Goal: Transaction & Acquisition: Purchase product/service

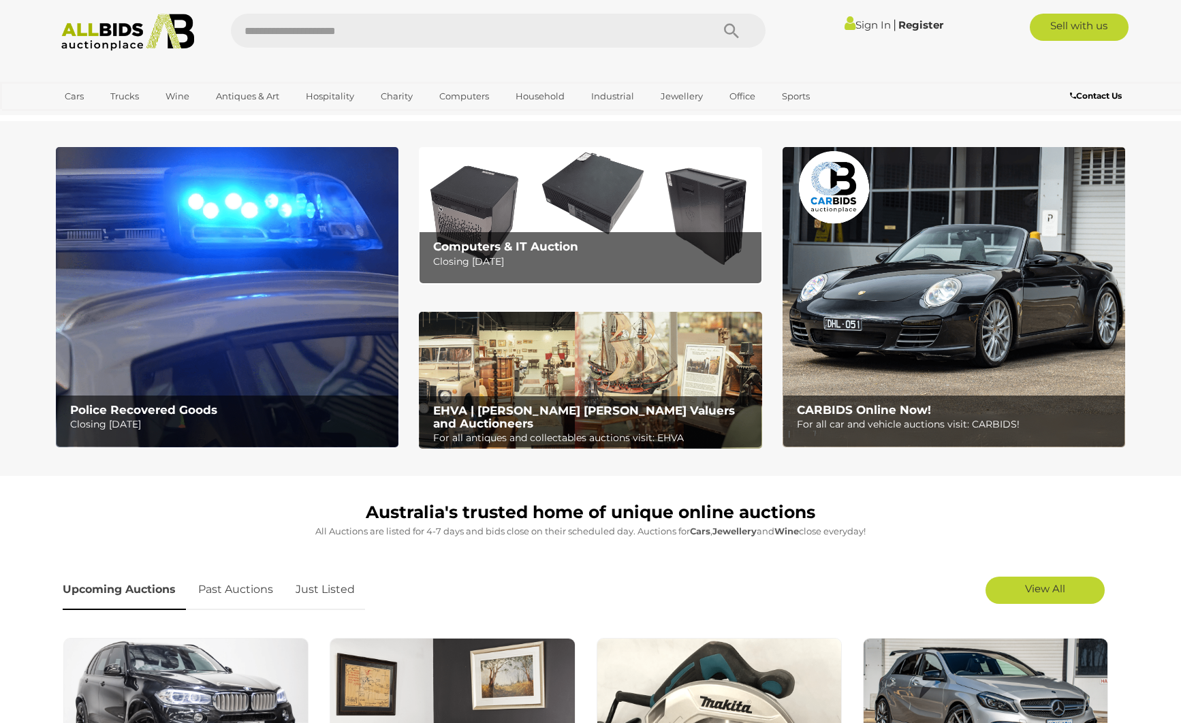
click at [328, 588] on link "Just Listed" at bounding box center [325, 590] width 80 height 40
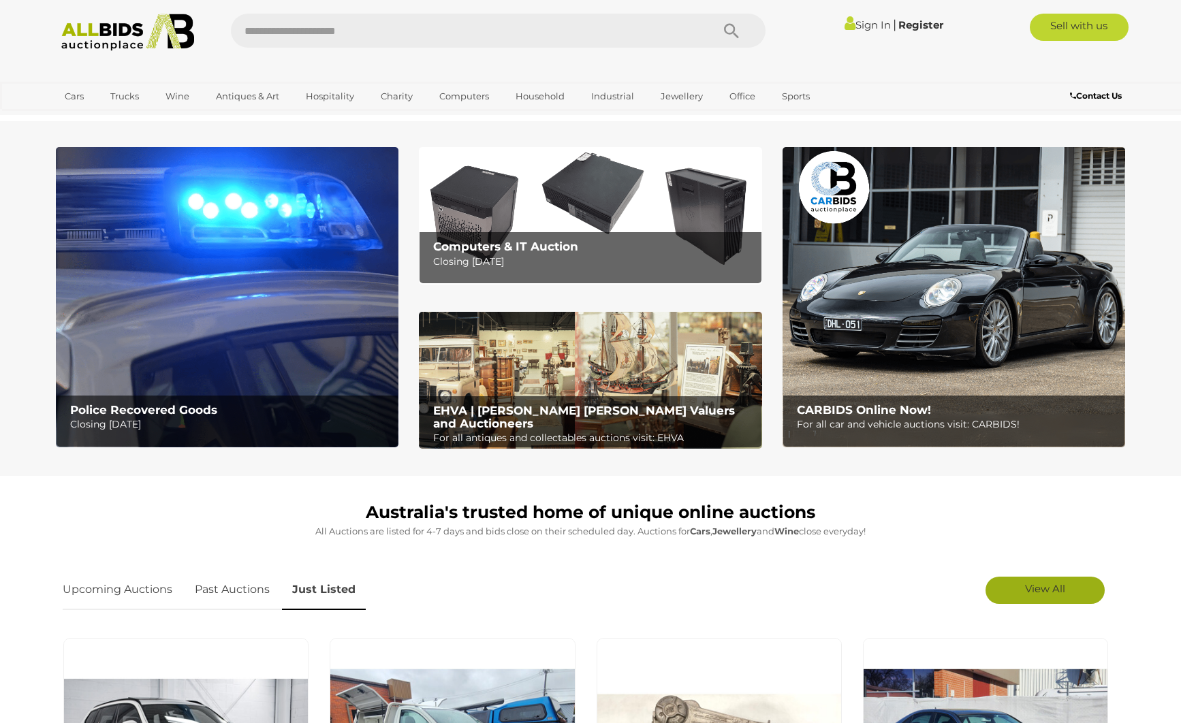
click at [1035, 584] on span "View All" at bounding box center [1045, 588] width 40 height 13
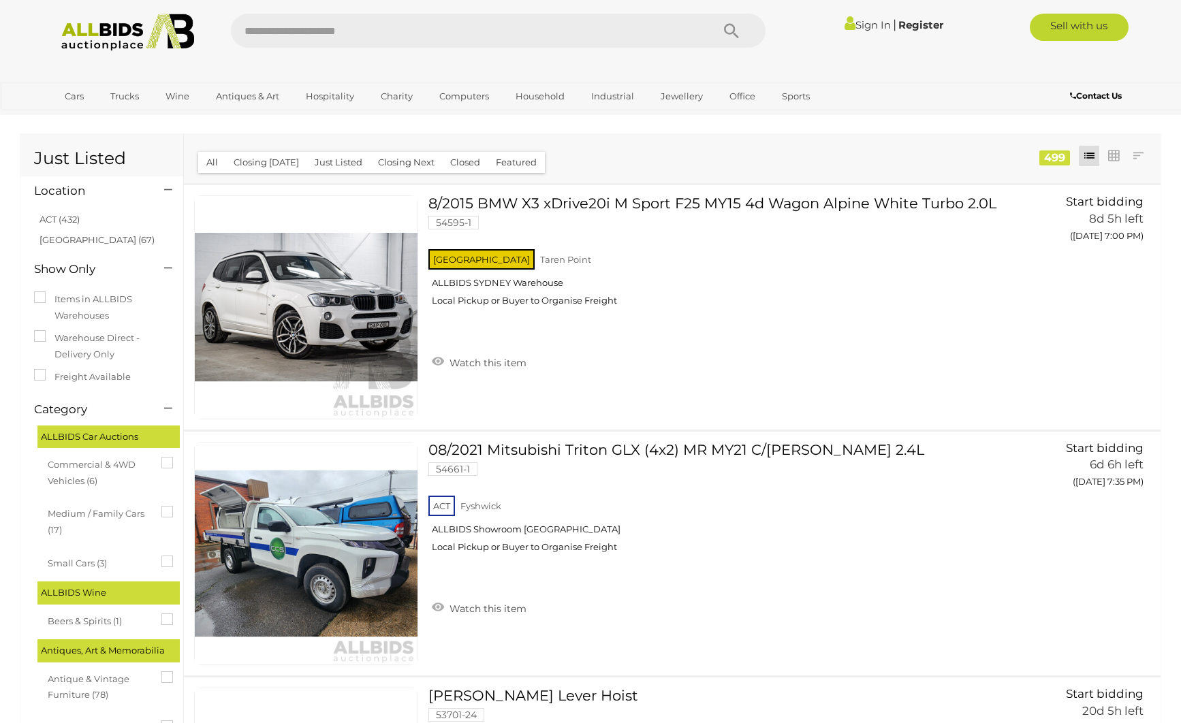
click at [69, 219] on link "ACT (432)" at bounding box center [60, 219] width 40 height 11
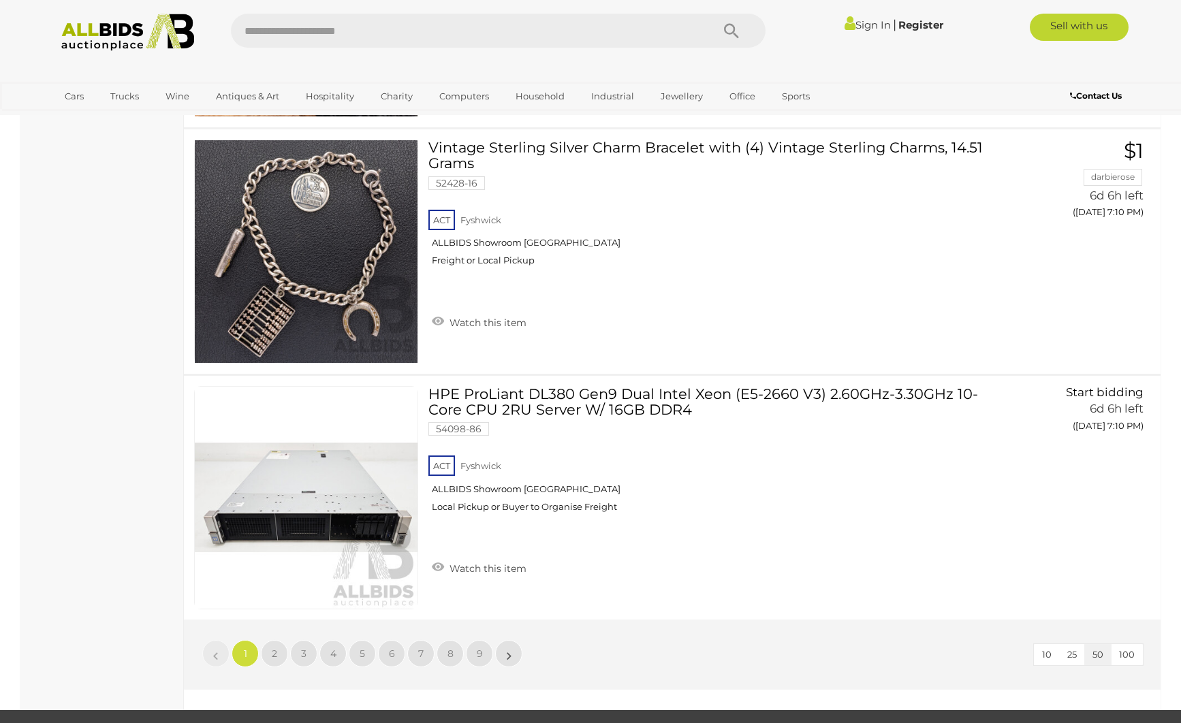
scroll to position [11924, 0]
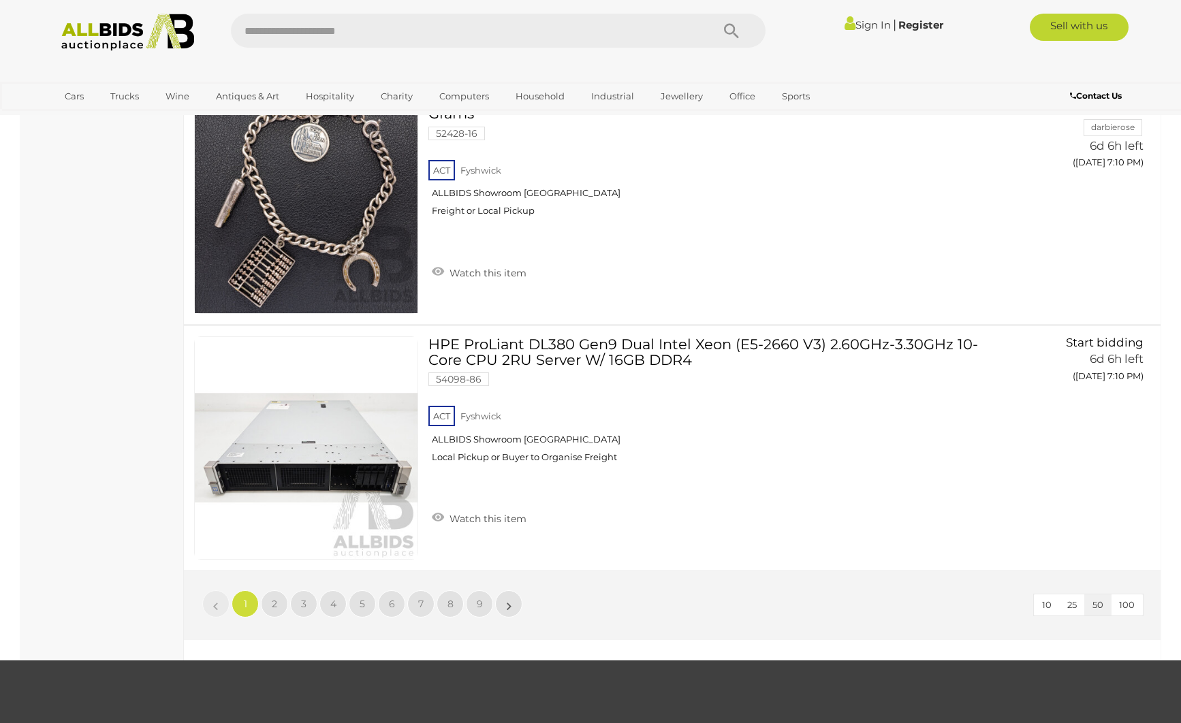
click at [274, 599] on span "2" at bounding box center [274, 604] width 5 height 12
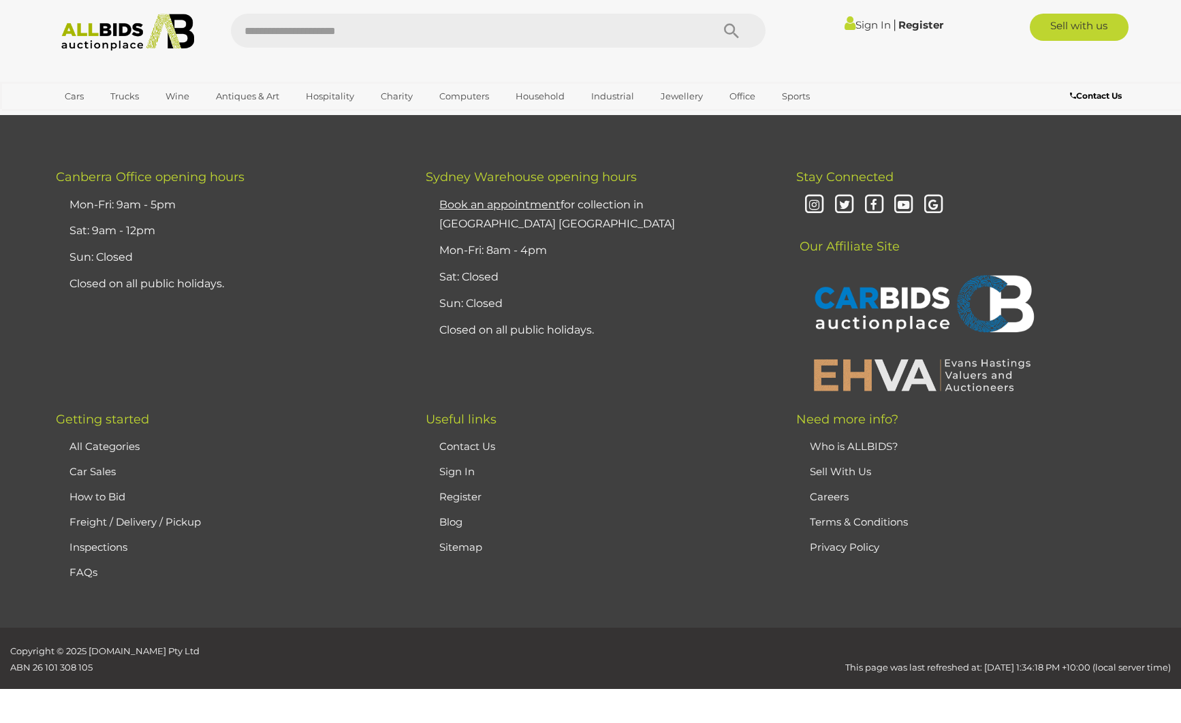
scroll to position [0, 0]
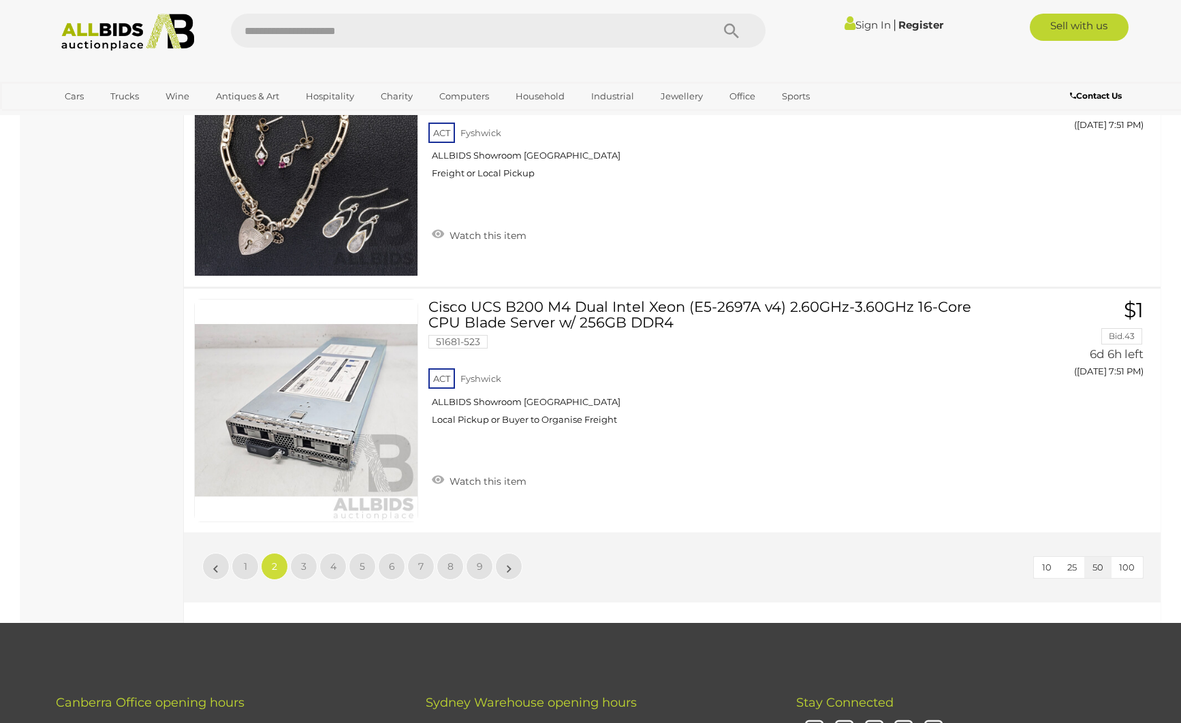
scroll to position [11974, 0]
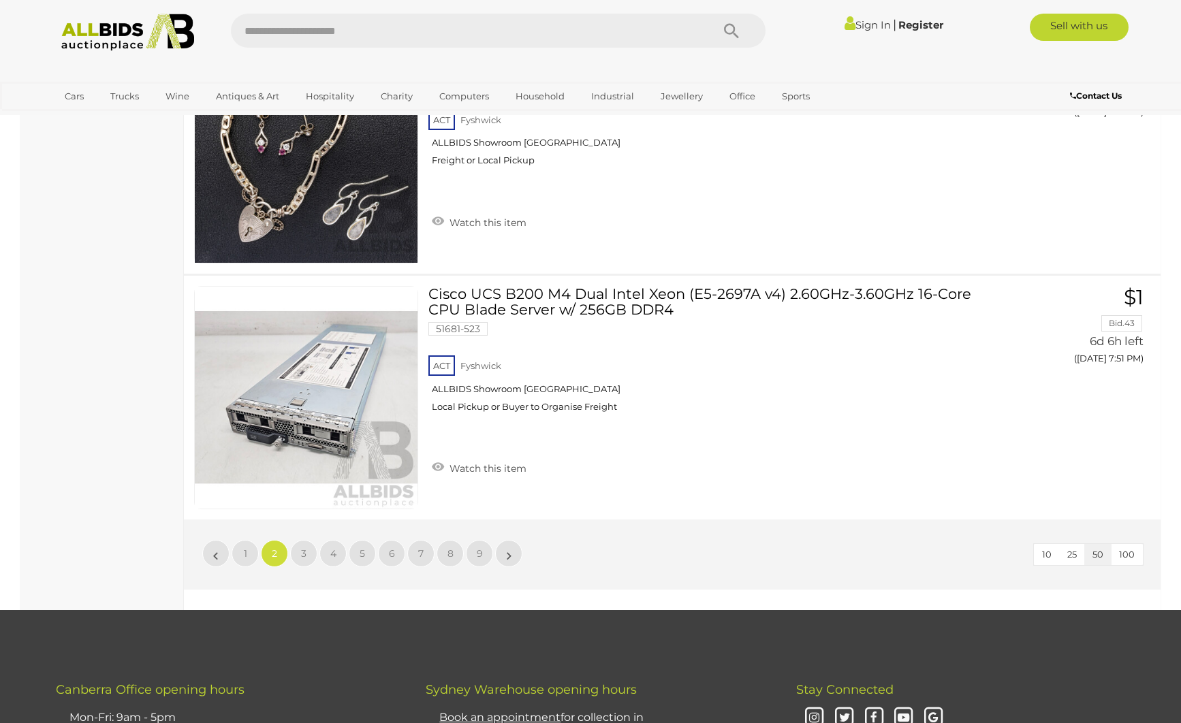
click at [306, 548] on span "3" at bounding box center [303, 554] width 5 height 12
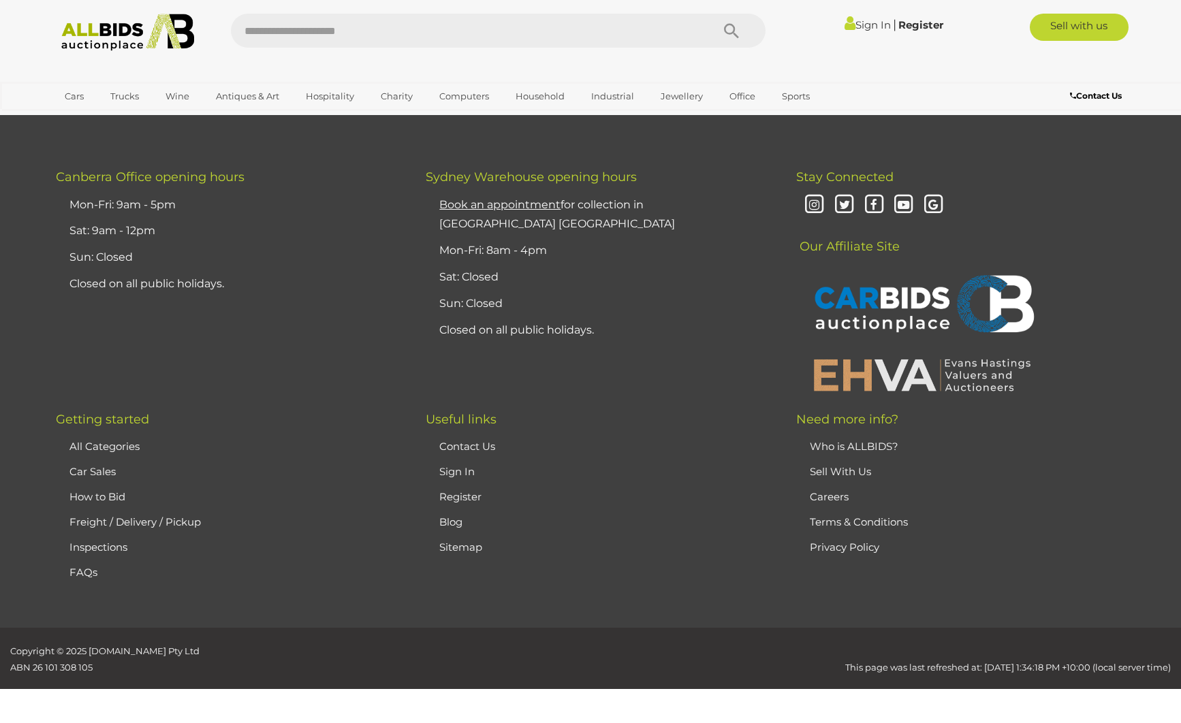
scroll to position [0, 0]
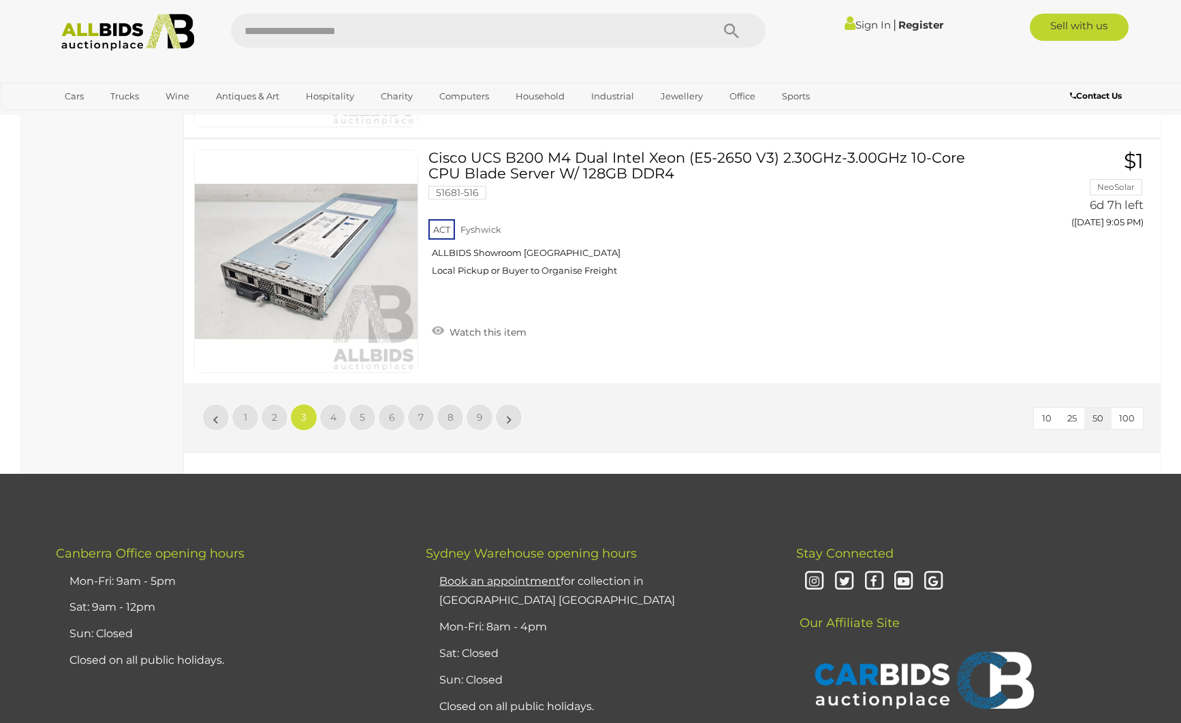
scroll to position [12124, 0]
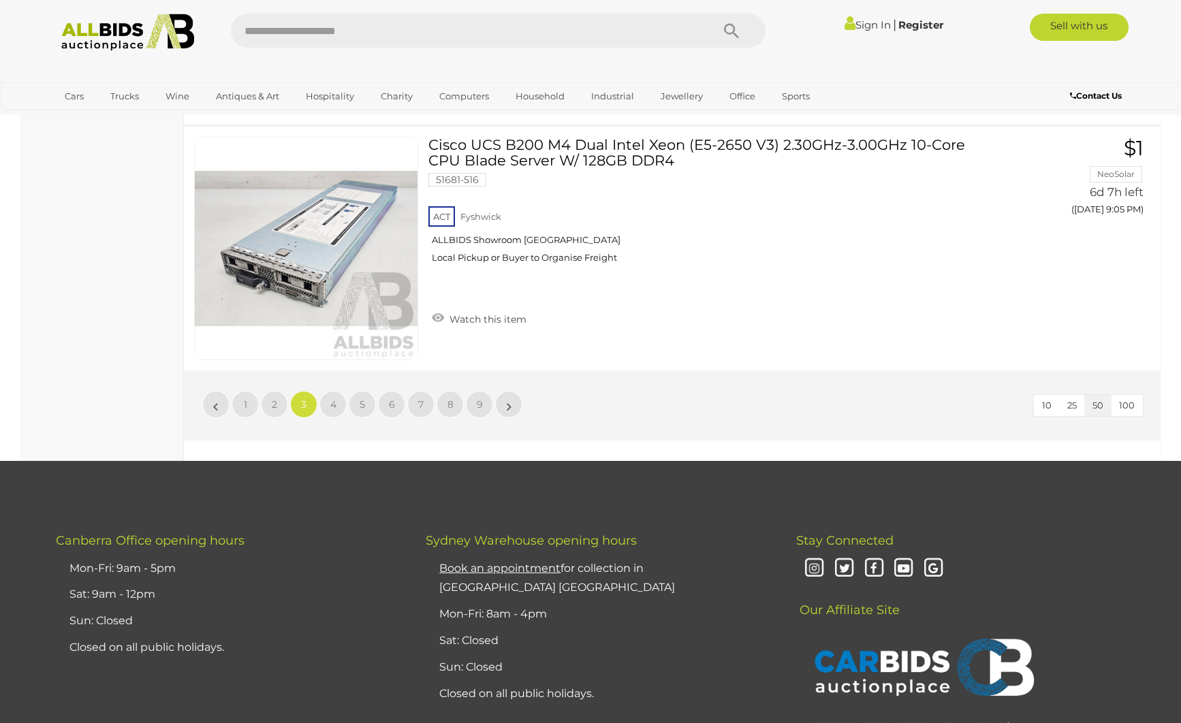
click at [334, 400] on span "4" at bounding box center [333, 404] width 6 height 12
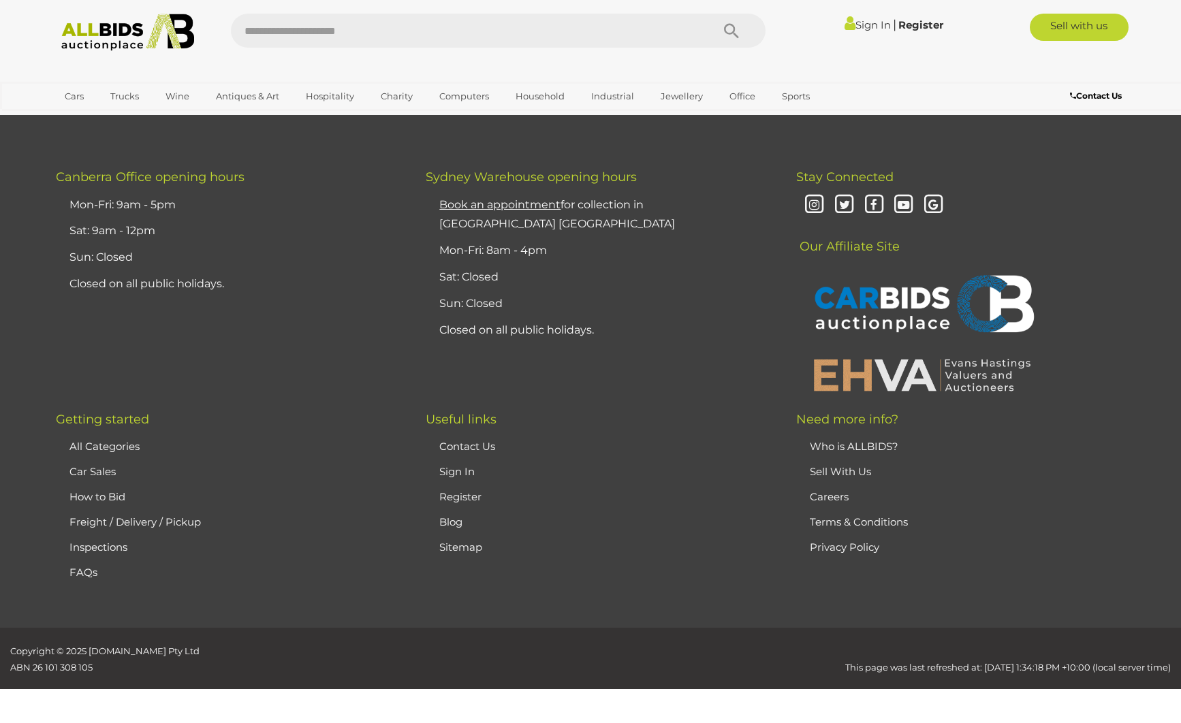
scroll to position [0, 0]
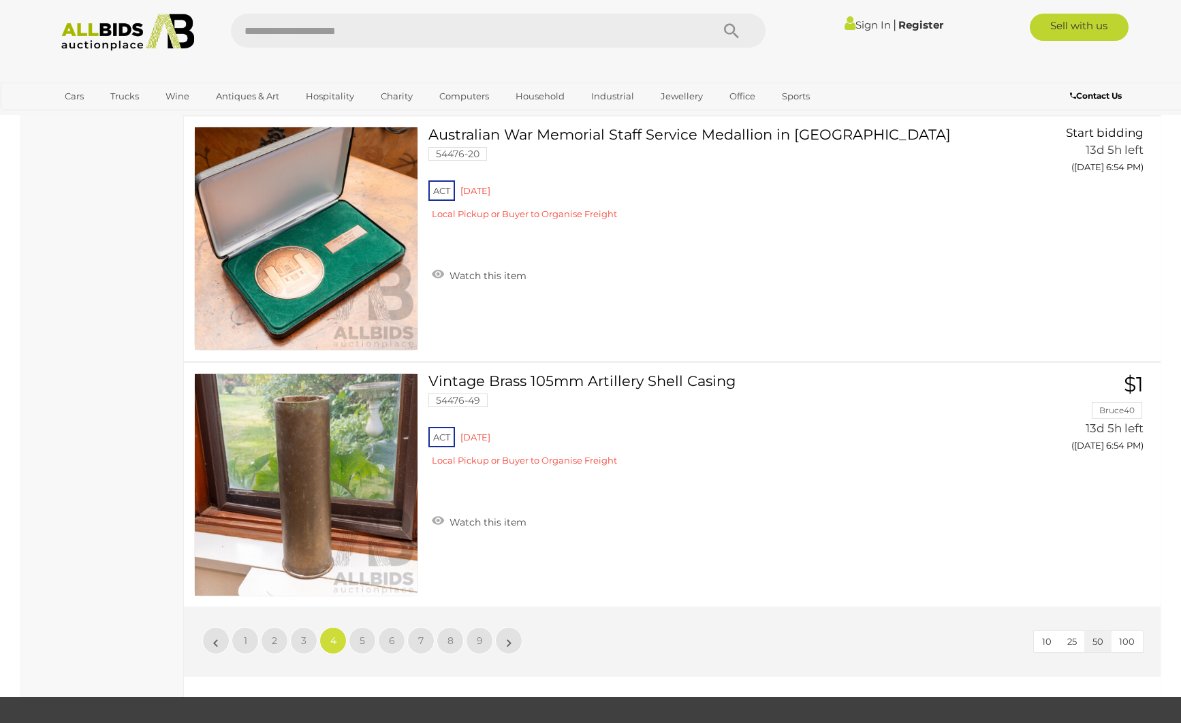
scroll to position [11899, 0]
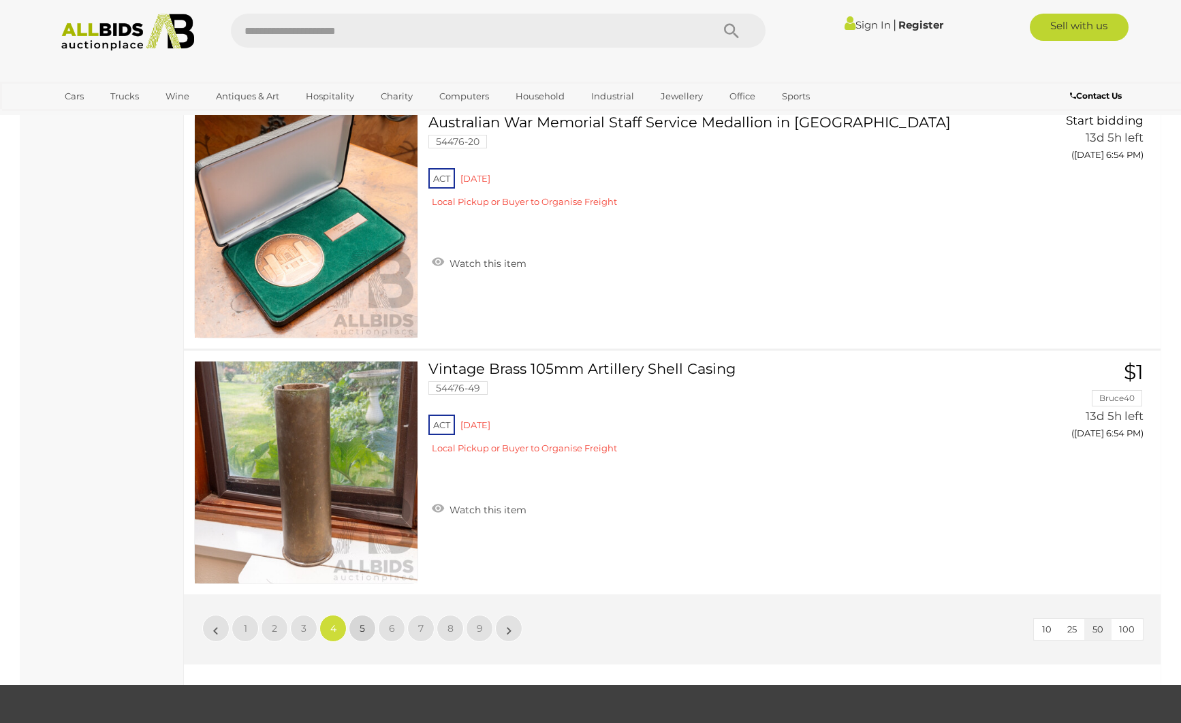
click at [364, 627] on span "5" at bounding box center [362, 629] width 5 height 12
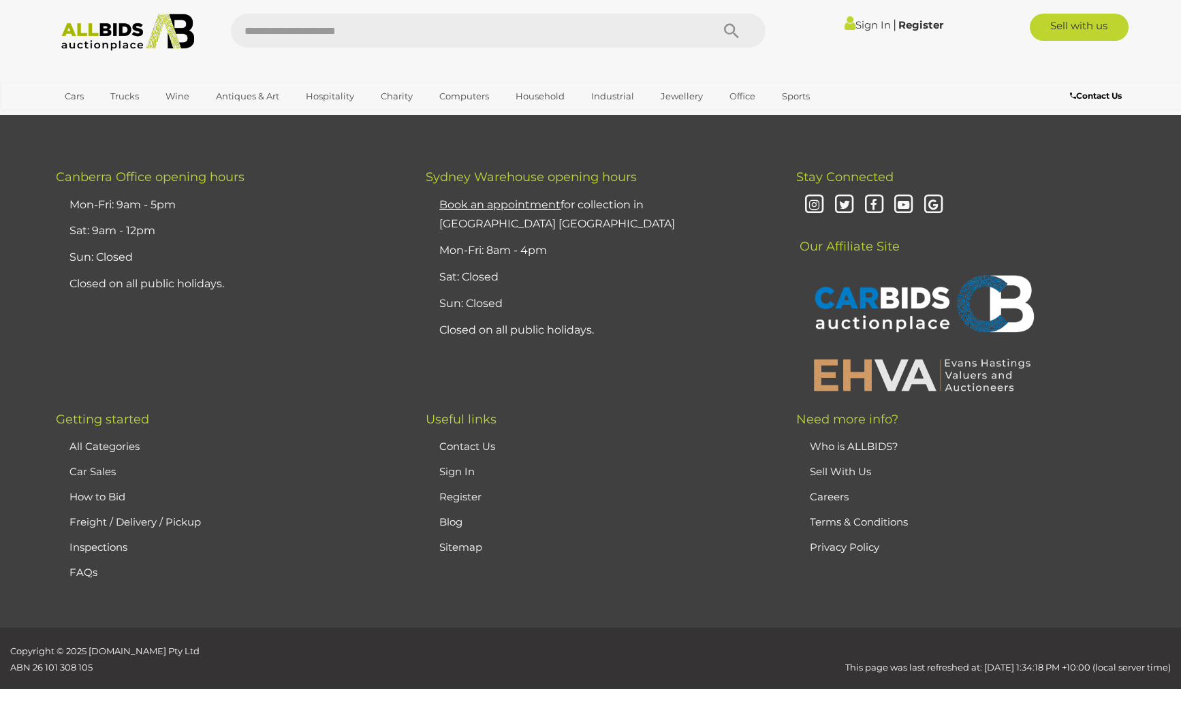
scroll to position [0, 0]
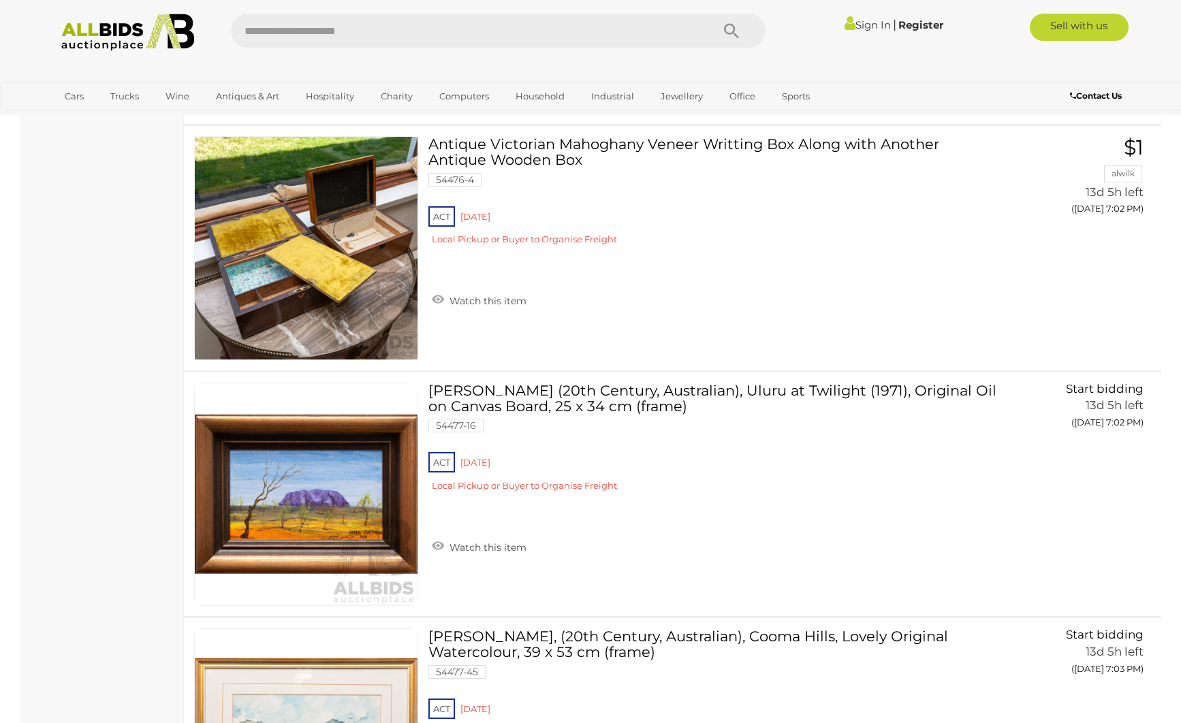
scroll to position [3606, 0]
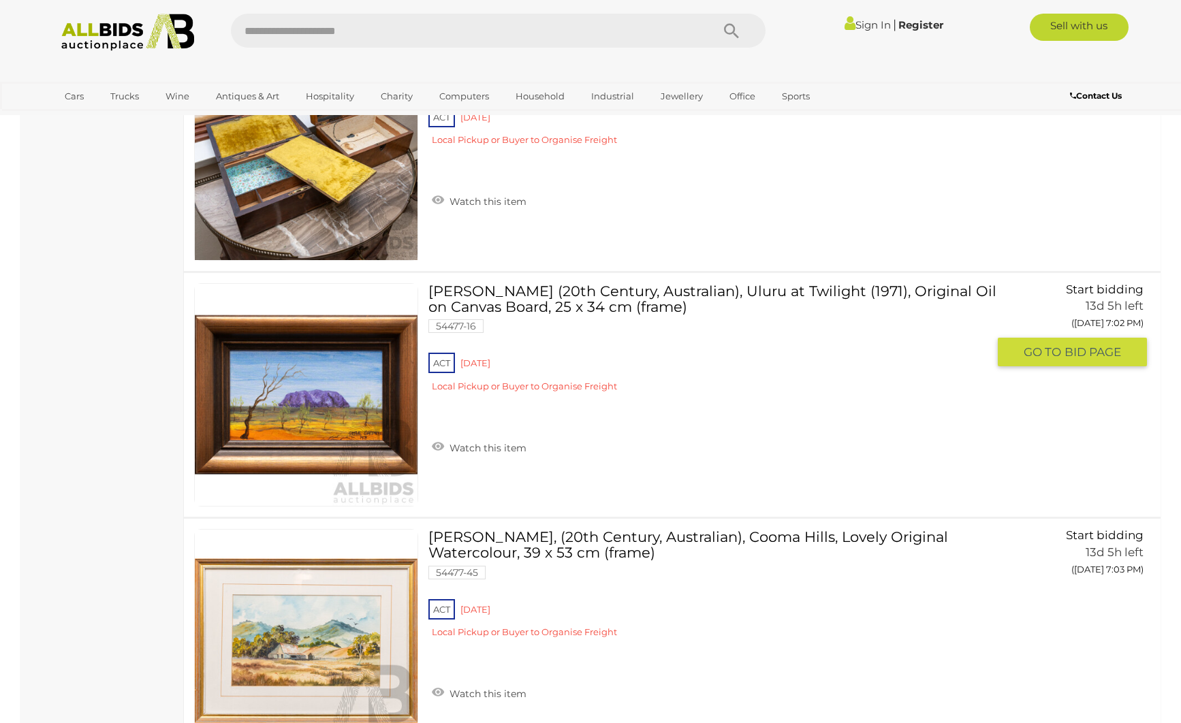
click at [313, 385] on link at bounding box center [306, 395] width 224 height 224
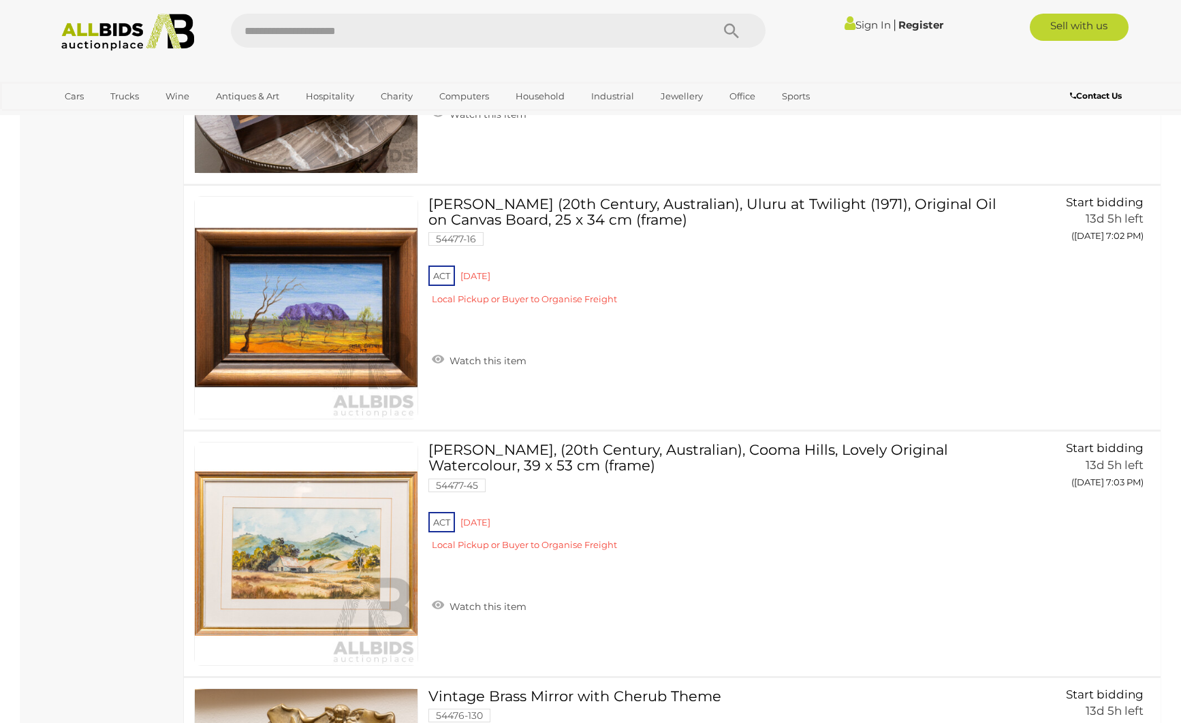
scroll to position [3743, 0]
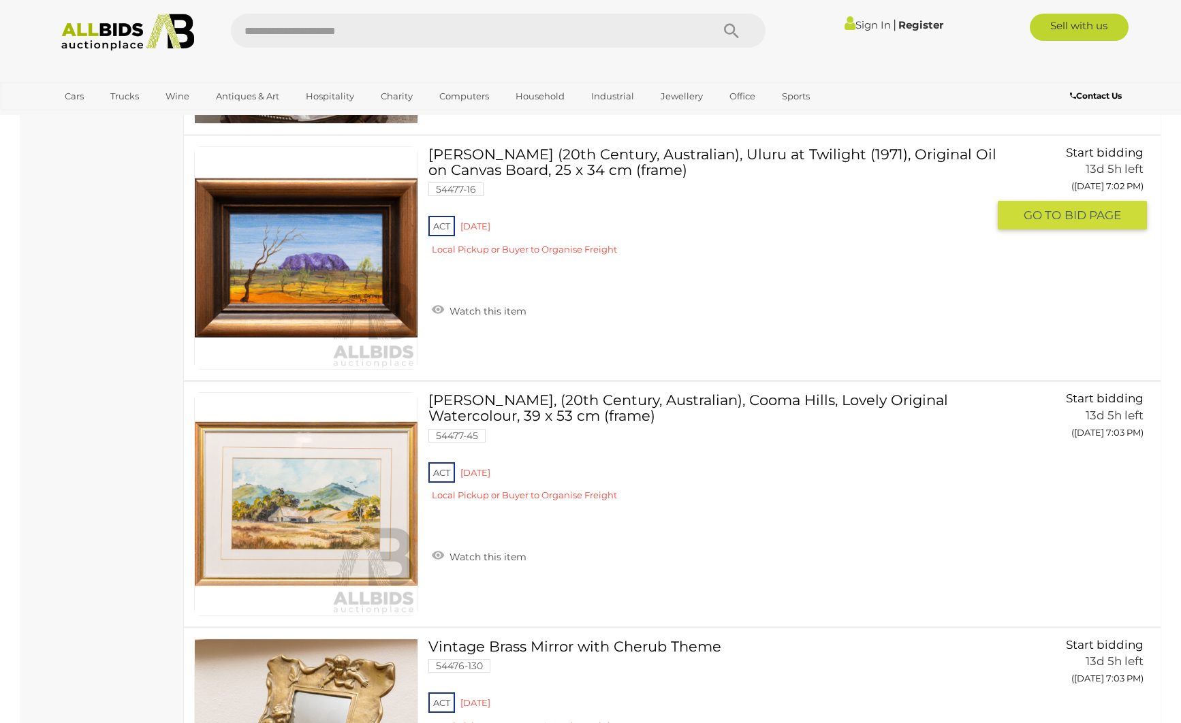
click at [348, 242] on link at bounding box center [306, 258] width 224 height 224
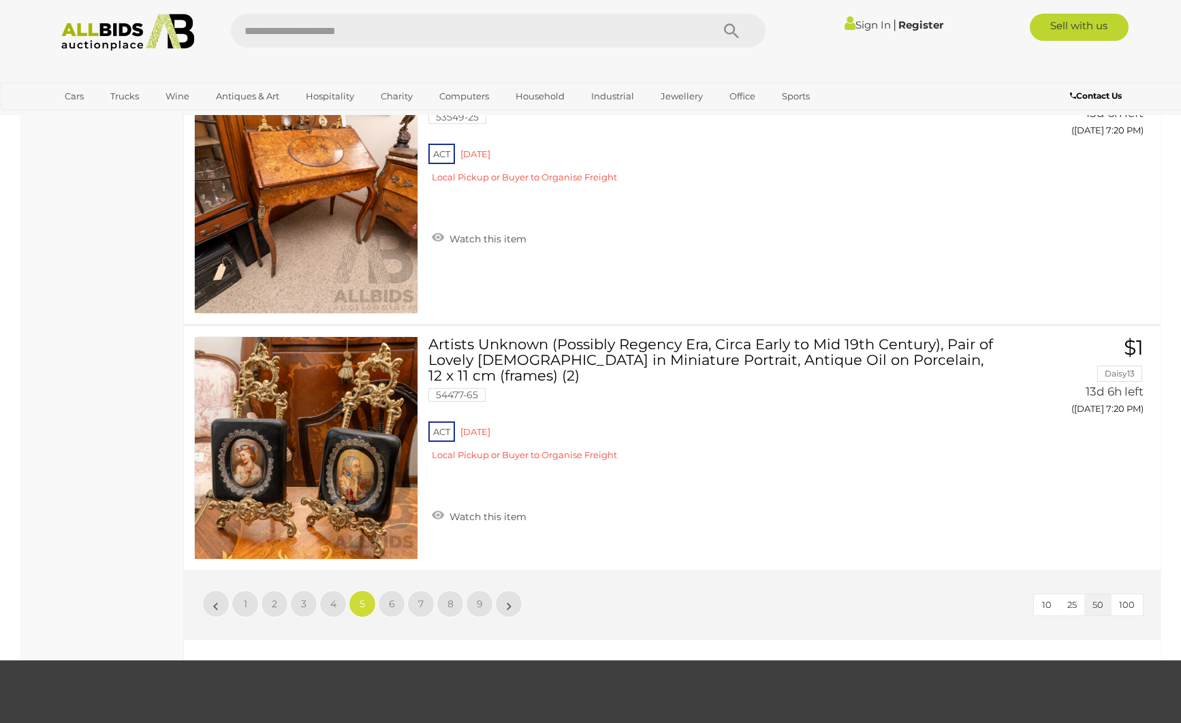
scroll to position [12061, 0]
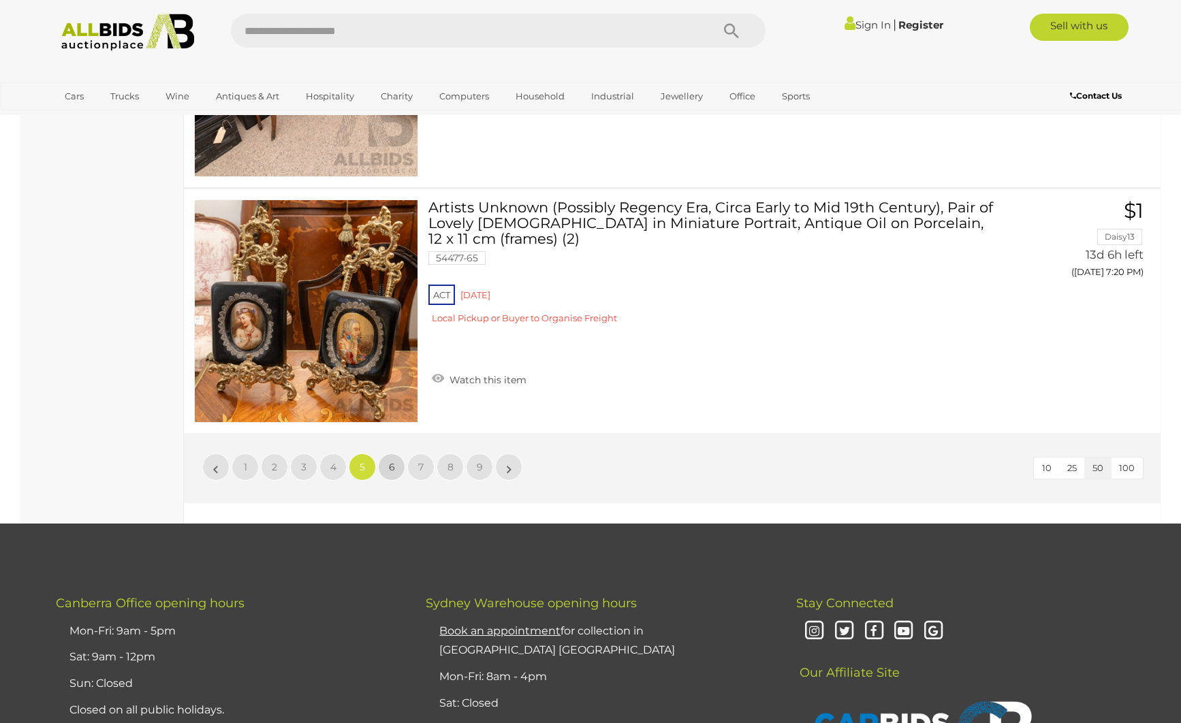
click at [392, 461] on span "6" at bounding box center [392, 467] width 6 height 12
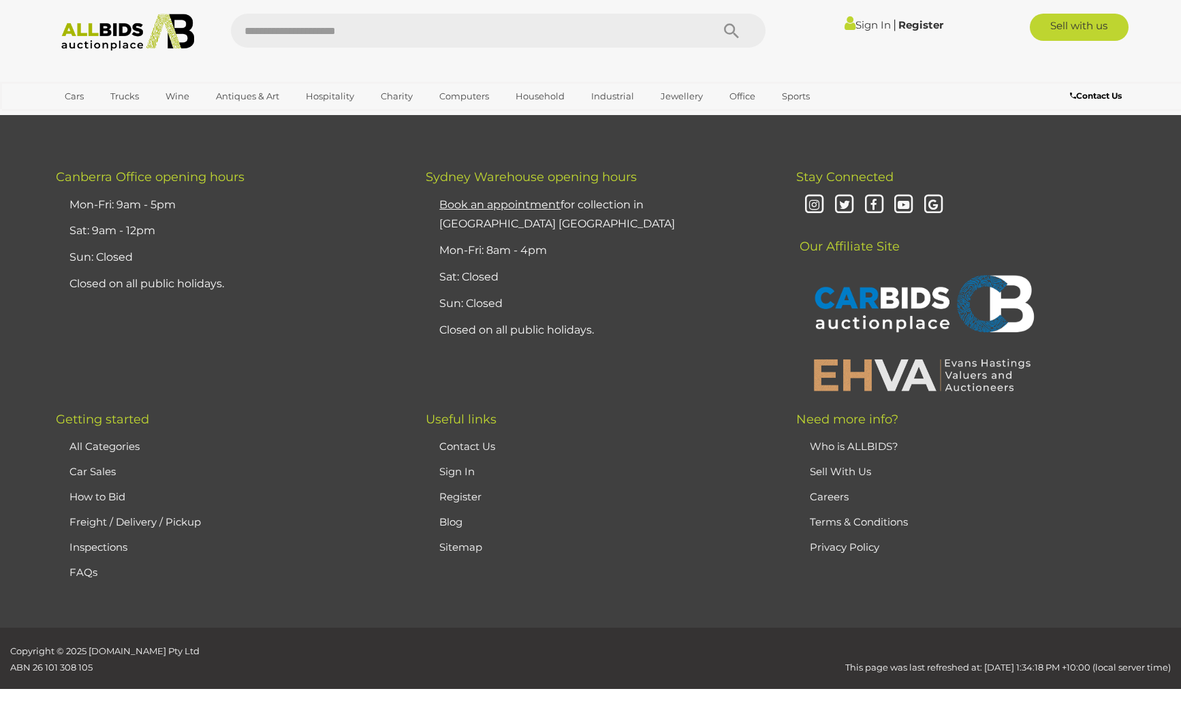
scroll to position [0, 0]
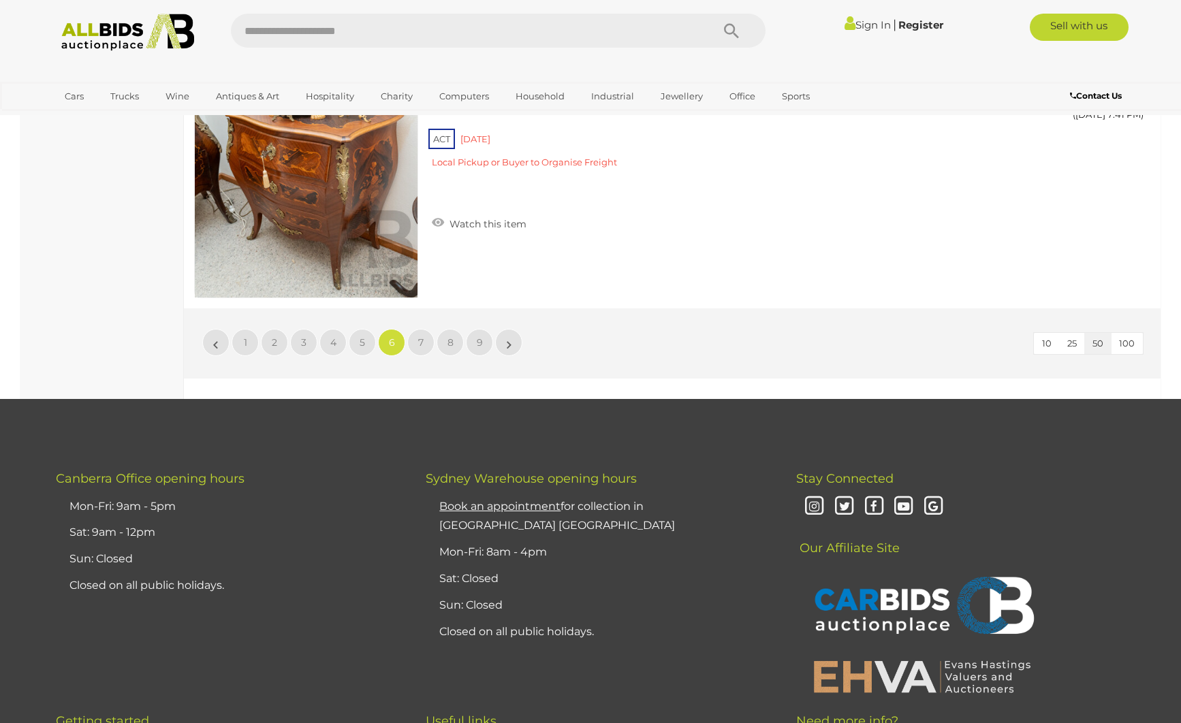
scroll to position [12173, 0]
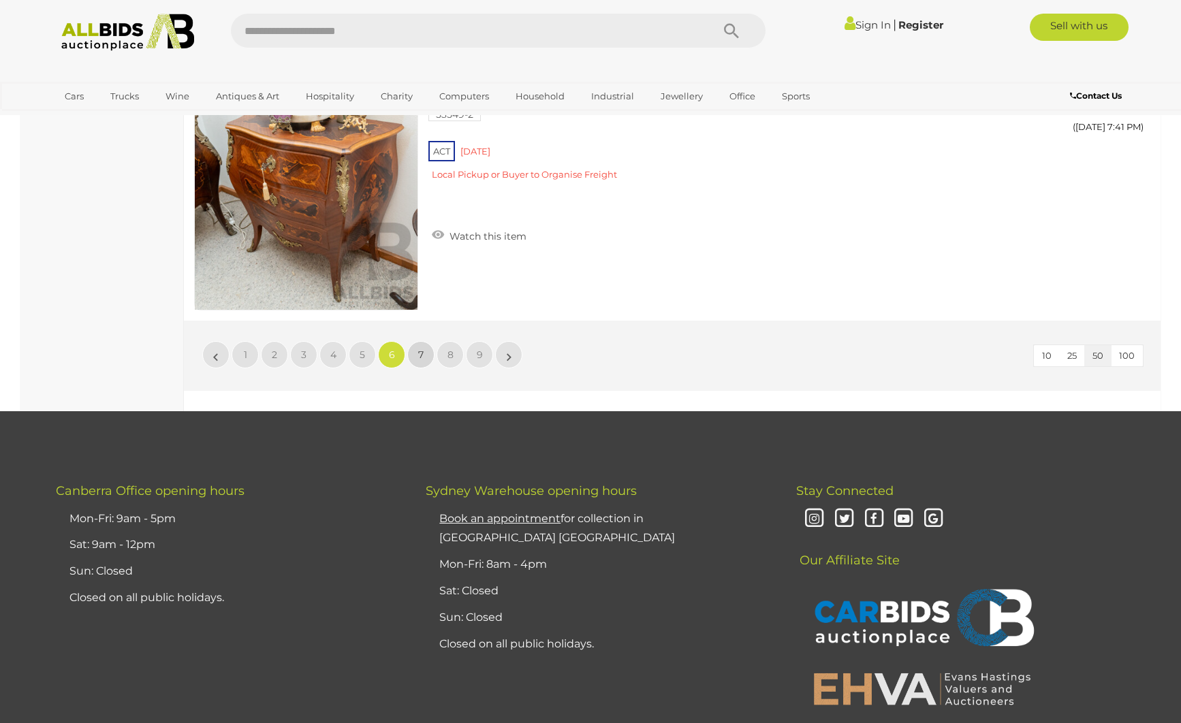
click at [422, 347] on link "7" at bounding box center [420, 354] width 27 height 27
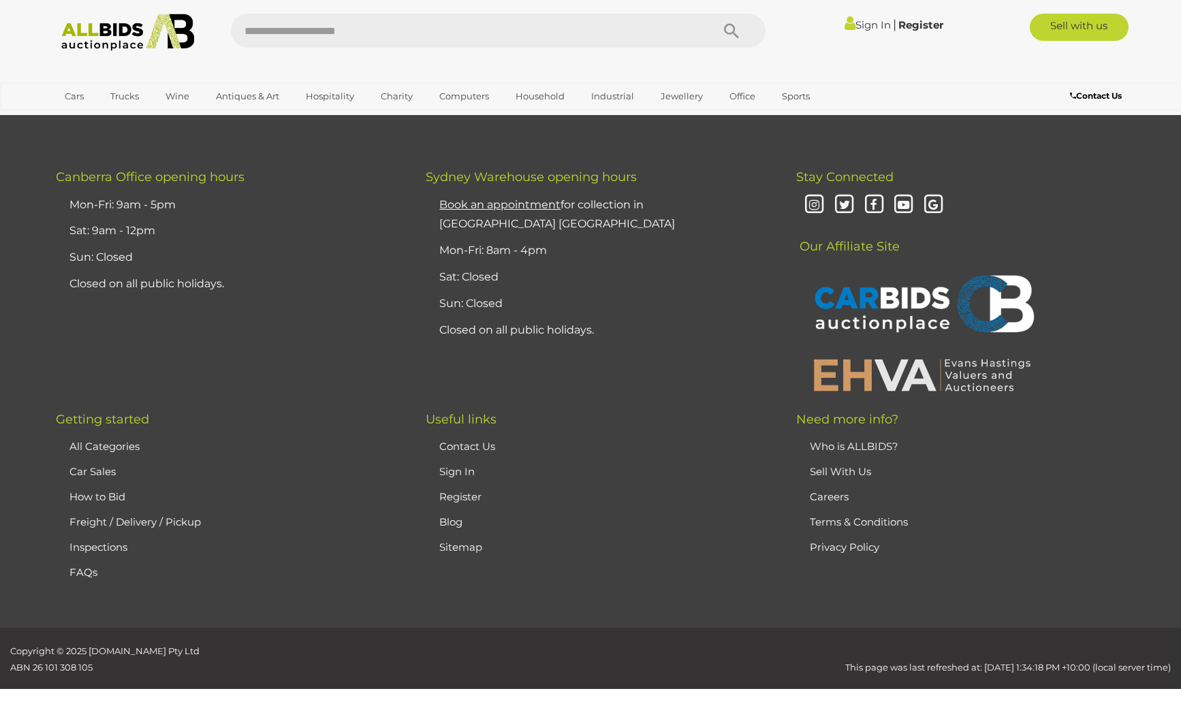
scroll to position [0, 0]
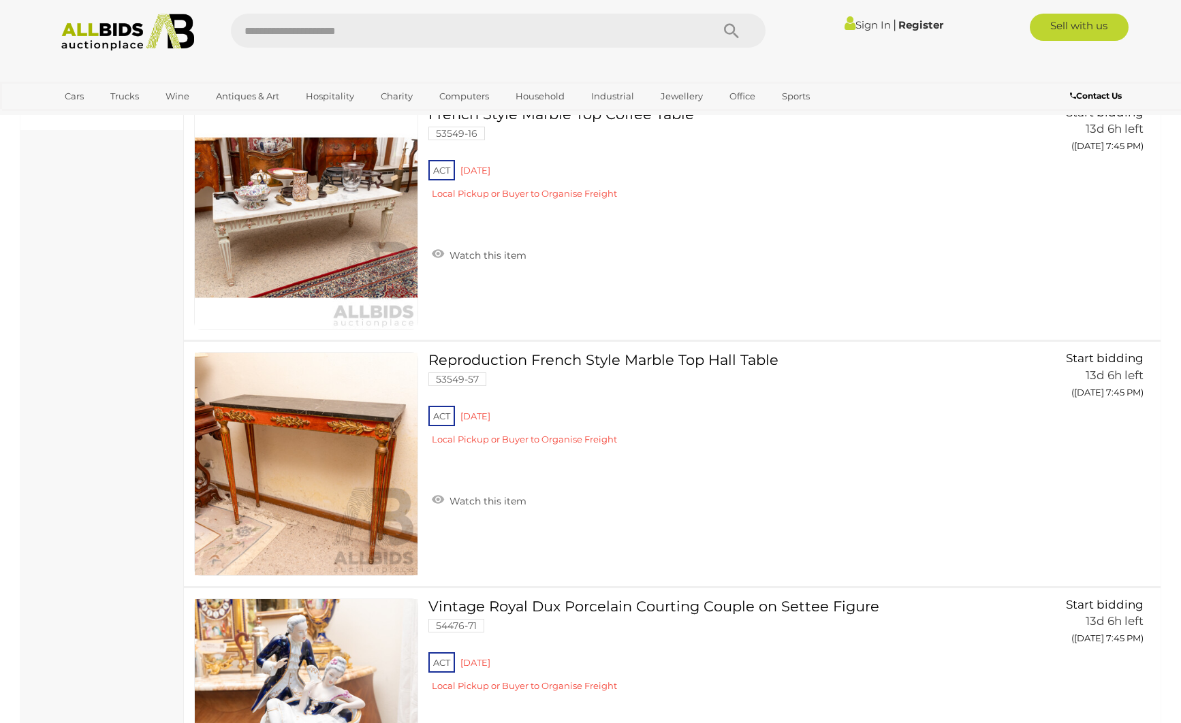
scroll to position [2822, 0]
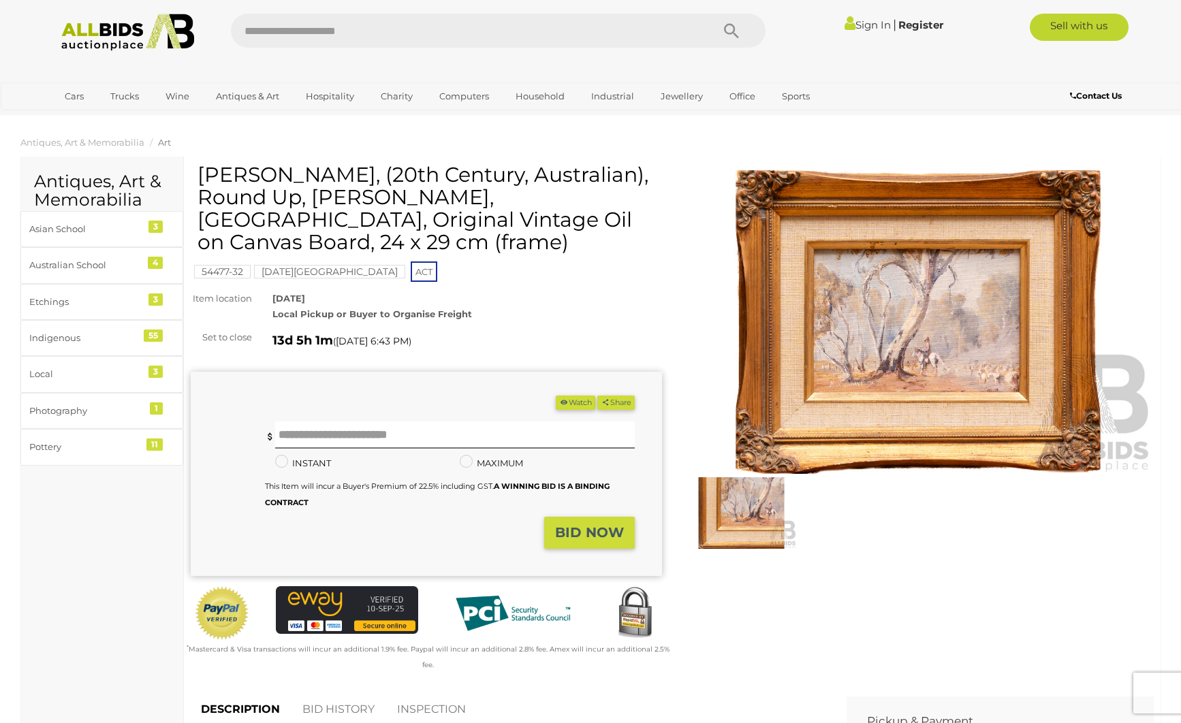
click at [900, 334] on img at bounding box center [917, 322] width 471 height 304
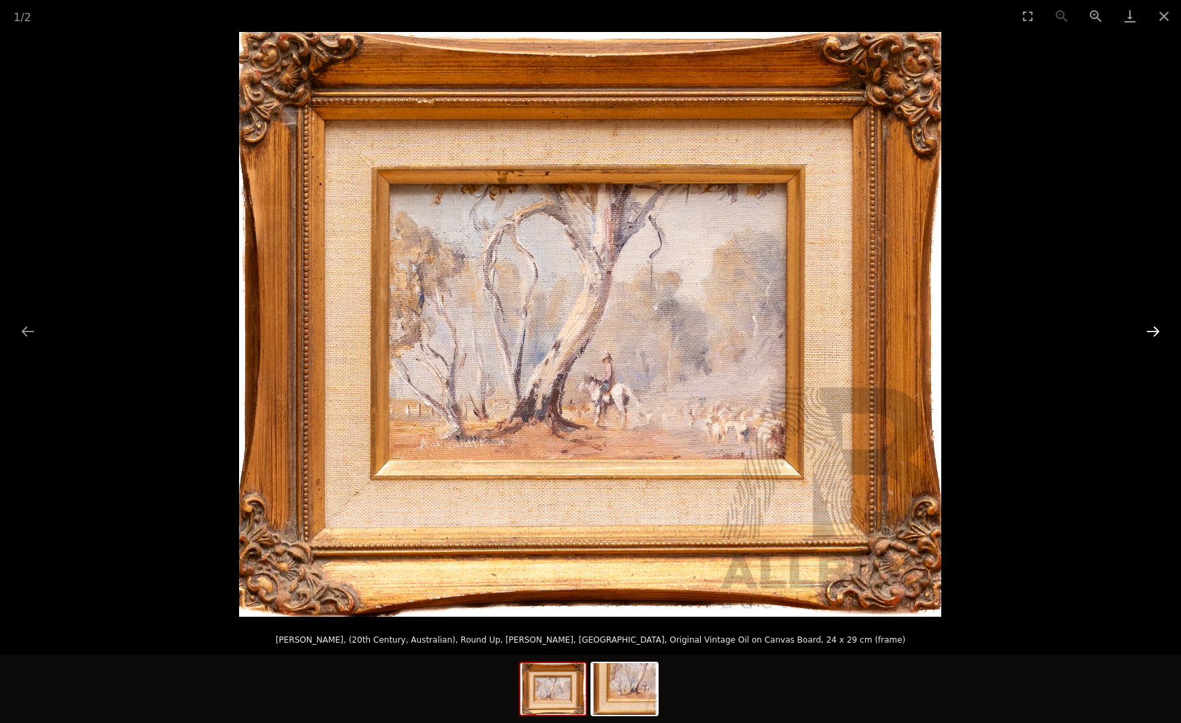
click button "Next slide"
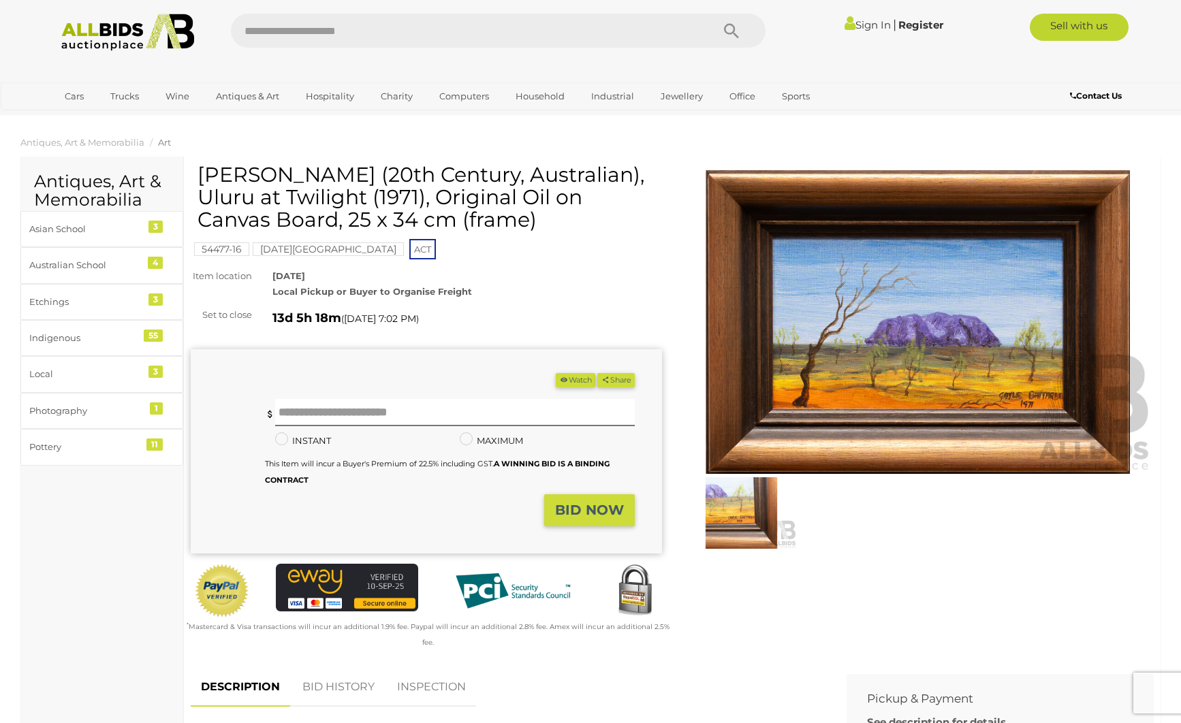
click at [887, 311] on img at bounding box center [917, 322] width 471 height 304
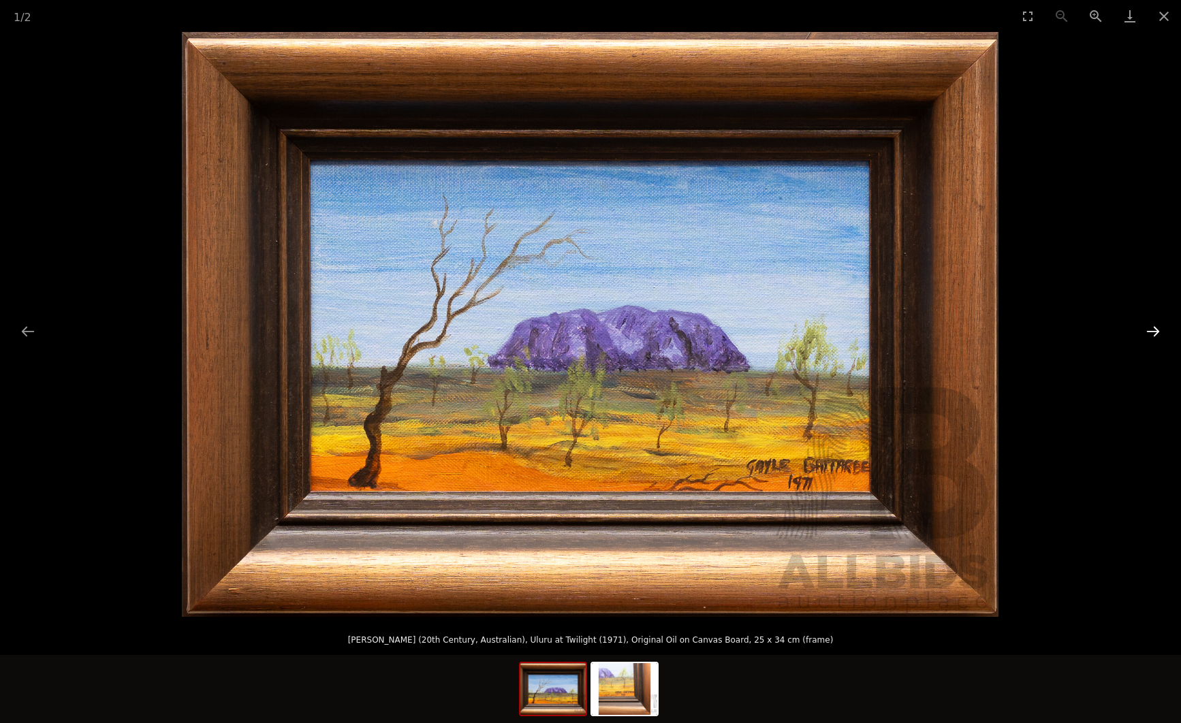
click at [1154, 329] on button "Next slide" at bounding box center [1153, 331] width 29 height 27
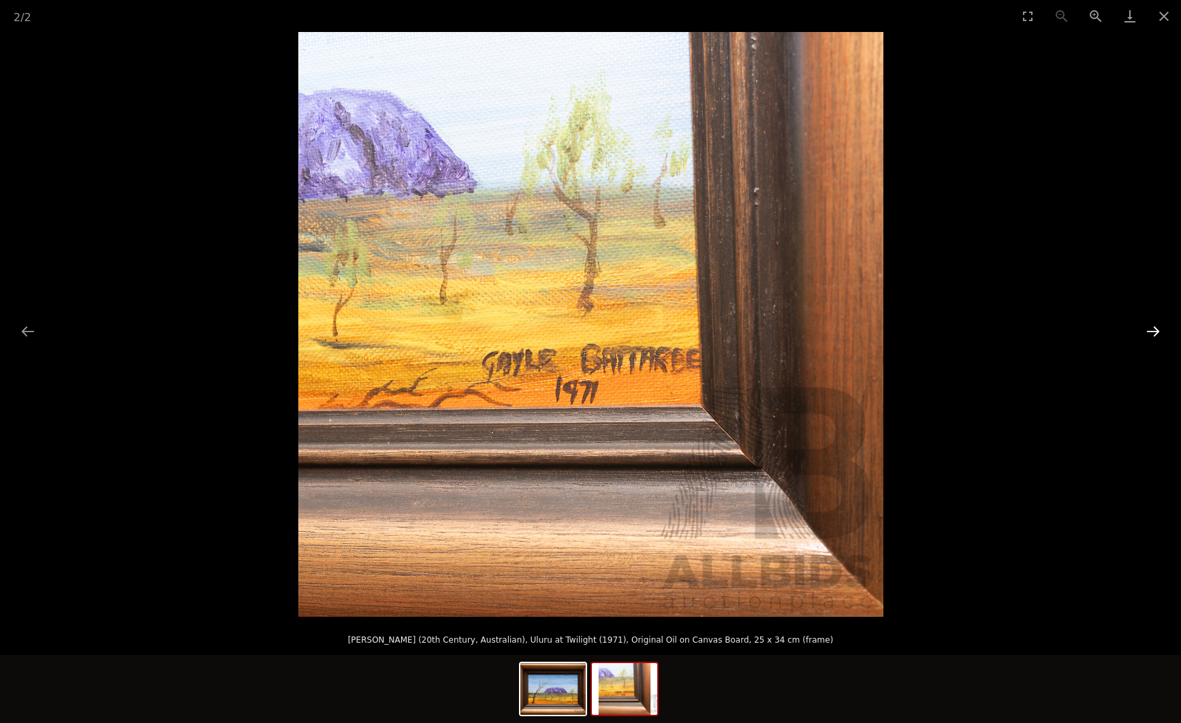
click at [1154, 329] on button "Next slide" at bounding box center [1153, 331] width 29 height 27
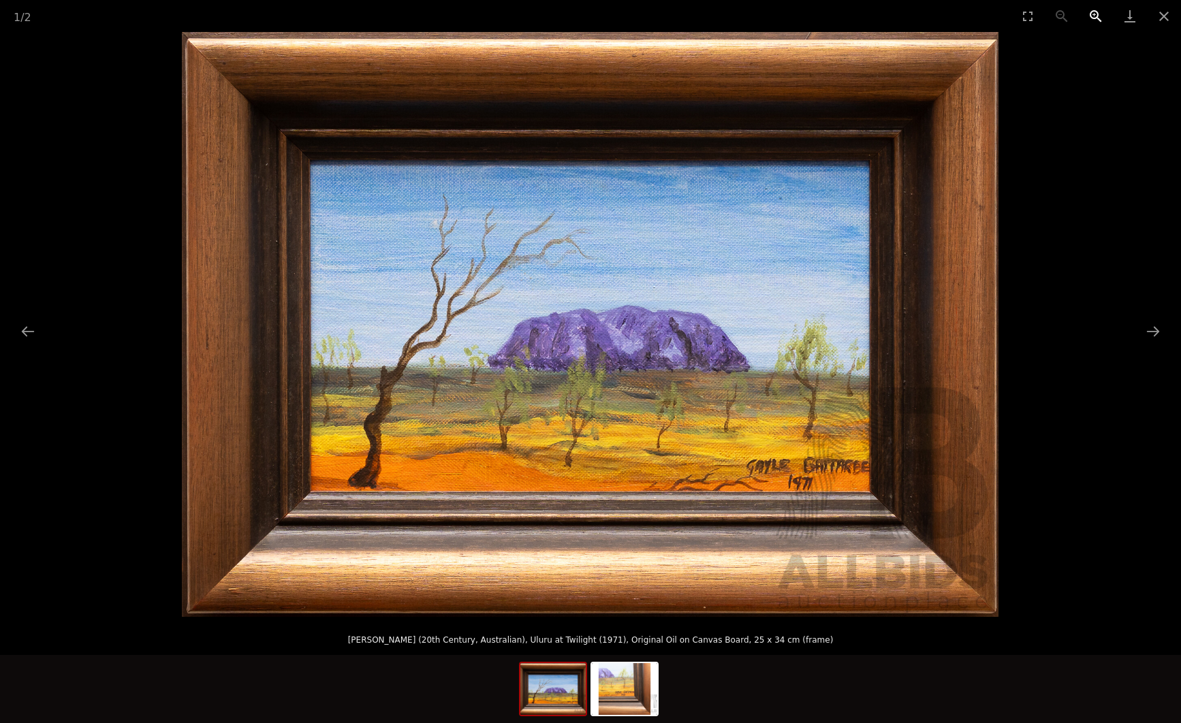
click at [1095, 13] on button "Zoom in" at bounding box center [1096, 16] width 34 height 32
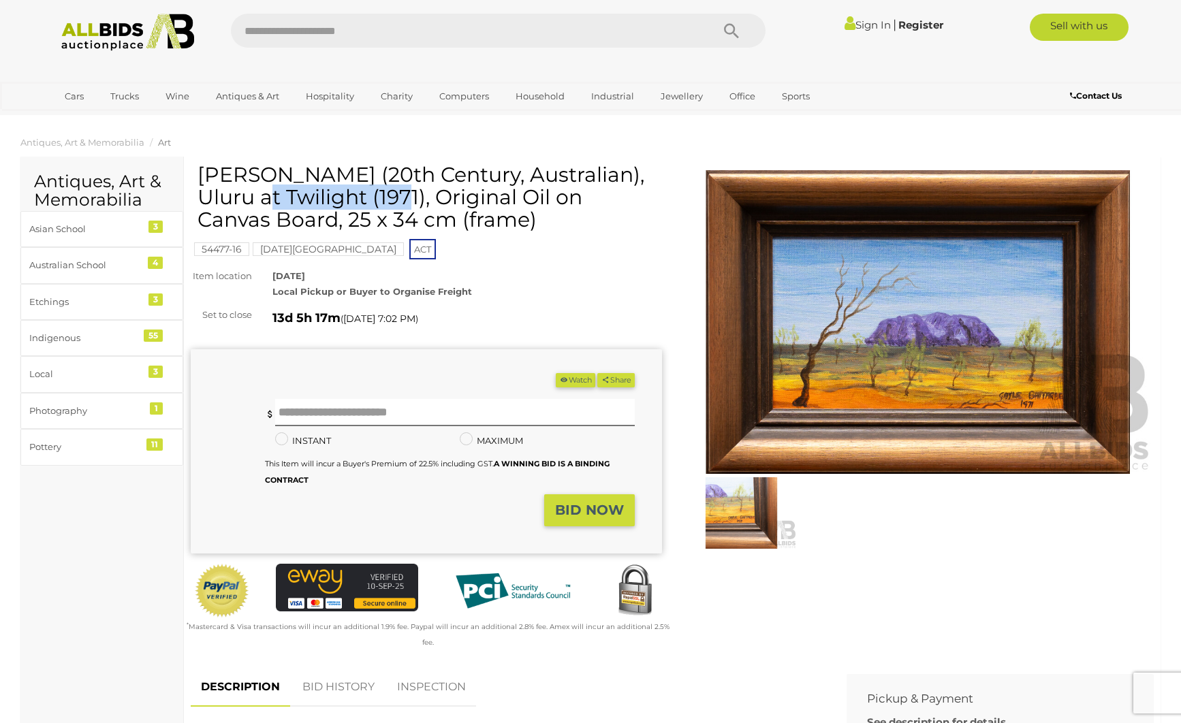
drag, startPoint x: 204, startPoint y: 175, endPoint x: 361, endPoint y: 177, distance: 157.3
click at [361, 177] on h1 "[PERSON_NAME] (20th Century, Australian), Uluru at Twilight (1971), Original Oi…" at bounding box center [428, 196] width 461 height 67
copy h1 "Gayle Battarbee"
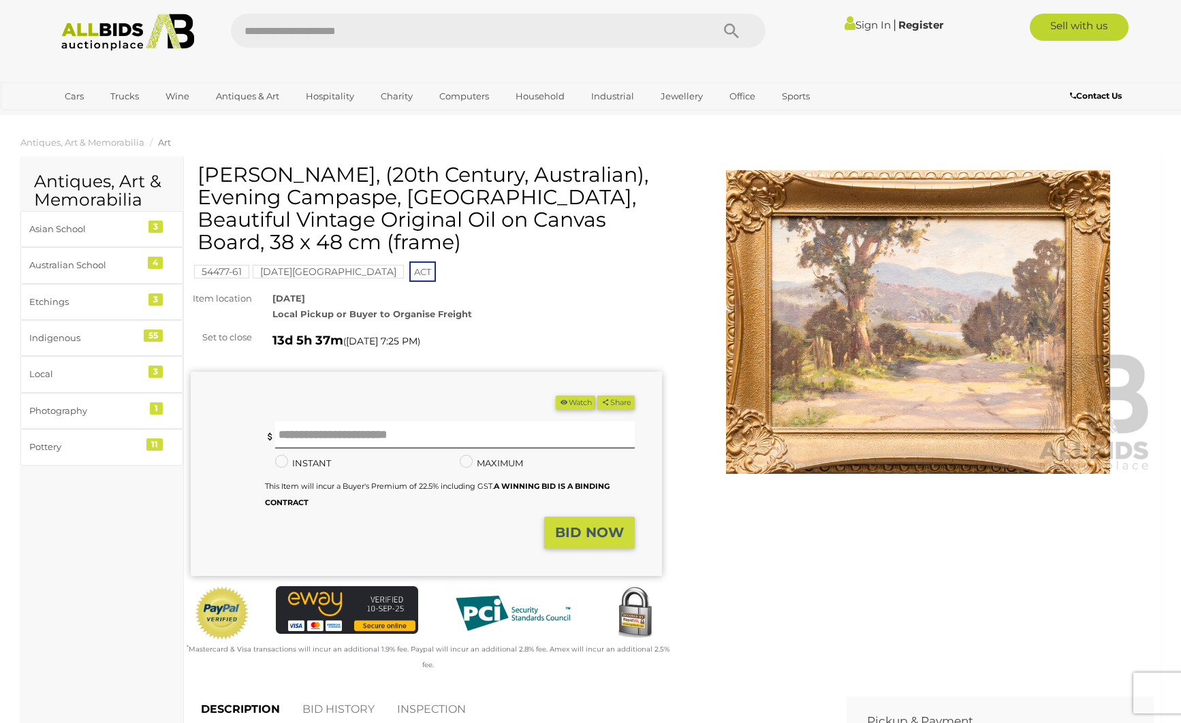
click at [871, 368] on img at bounding box center [917, 322] width 471 height 304
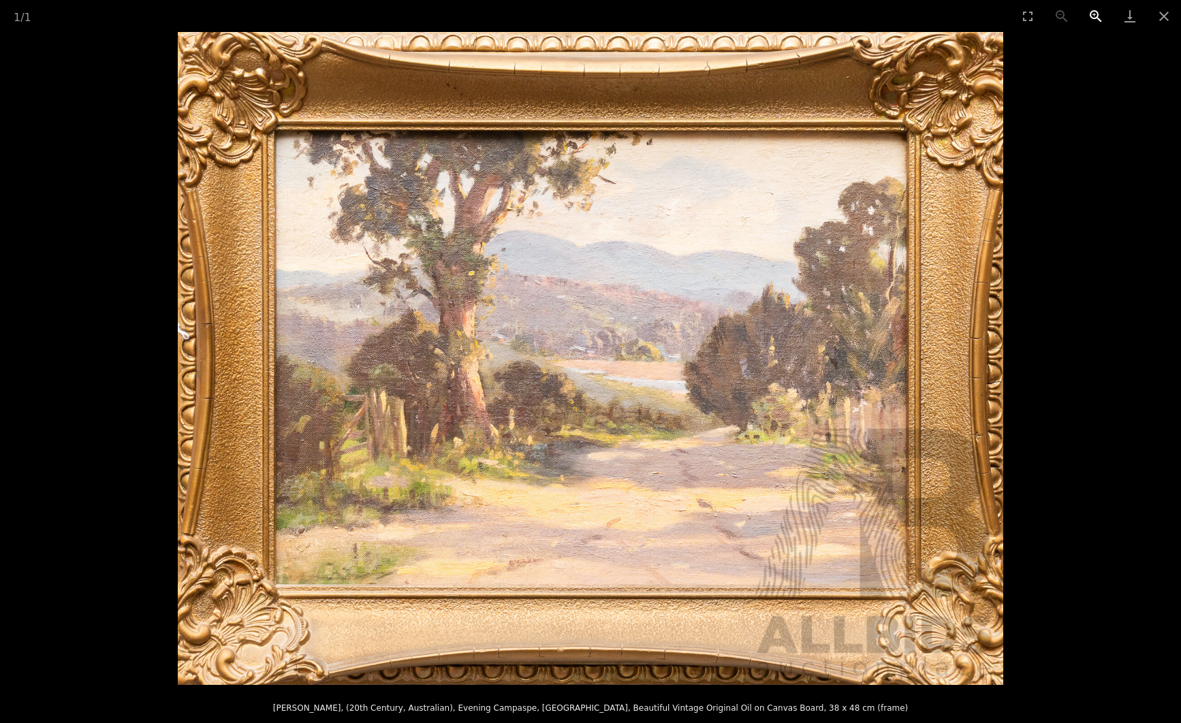
click at [1095, 16] on button "Zoom in" at bounding box center [1096, 16] width 34 height 32
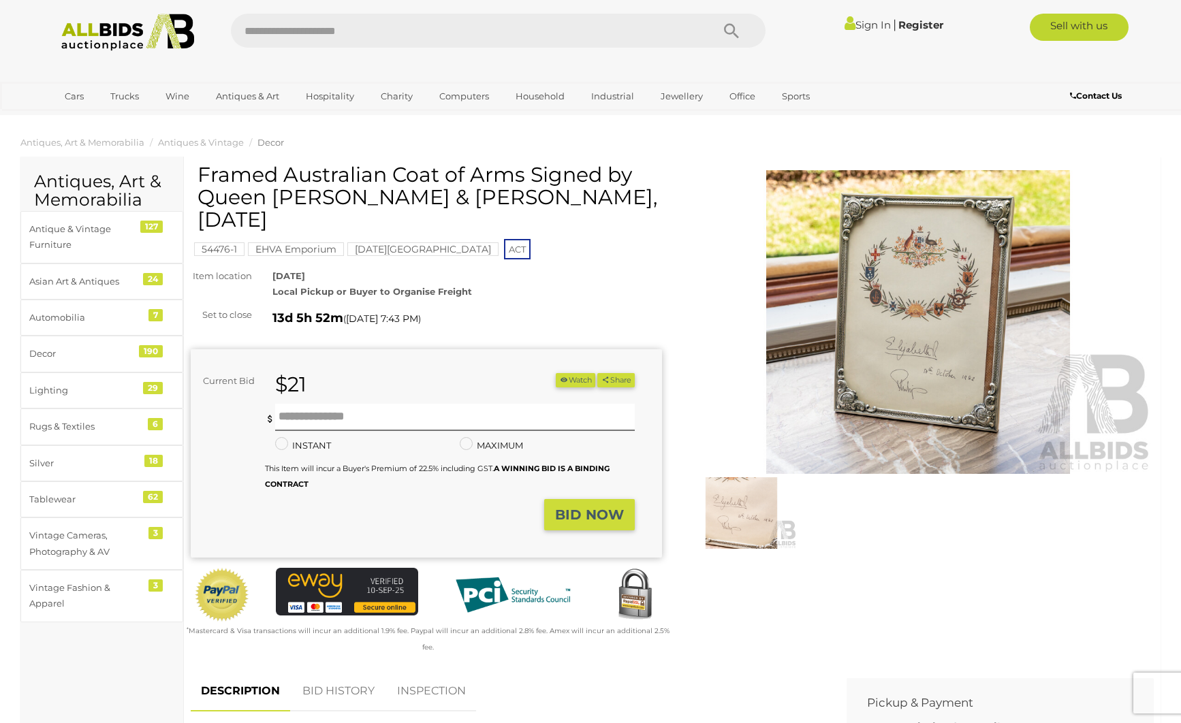
click at [945, 313] on img at bounding box center [917, 322] width 471 height 304
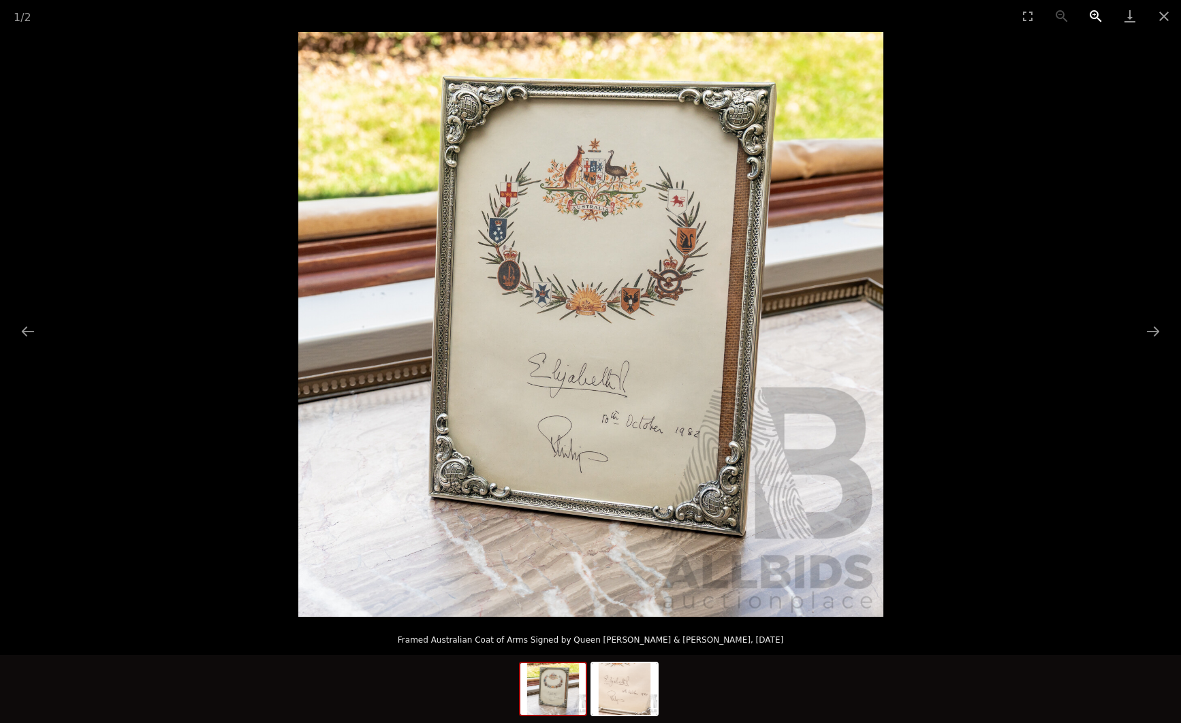
click at [1096, 14] on button "Zoom in" at bounding box center [1096, 16] width 34 height 32
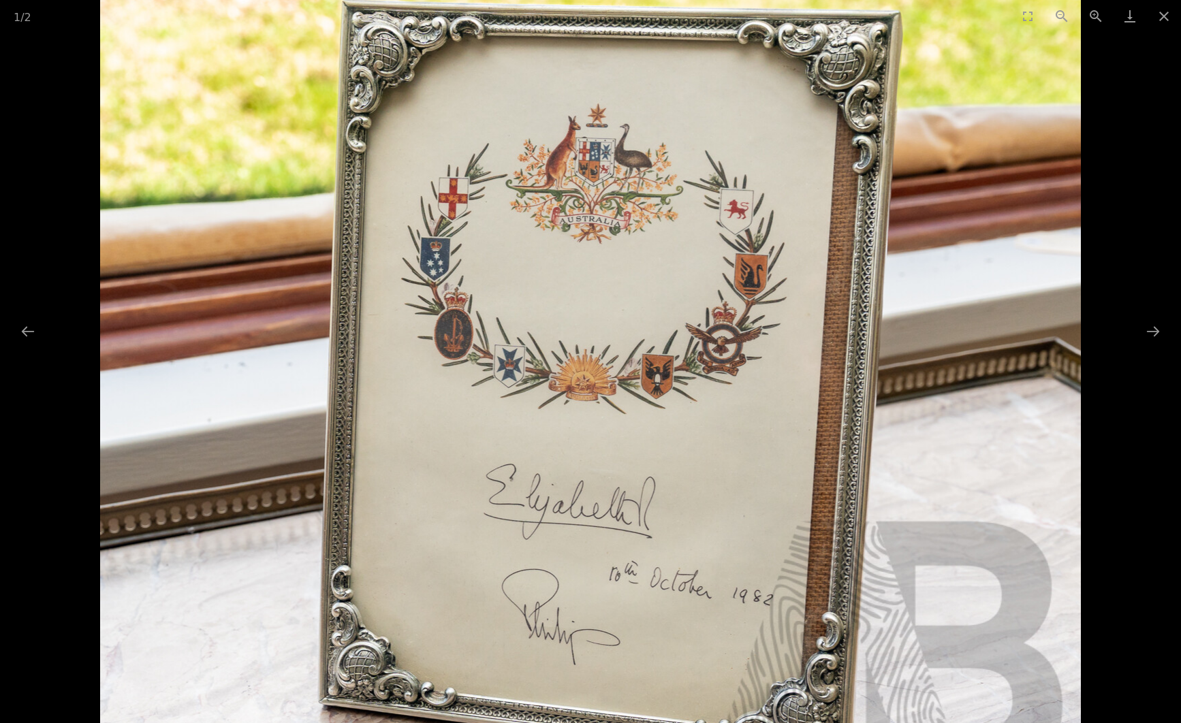
drag, startPoint x: 718, startPoint y: 185, endPoint x: 718, endPoint y: 289, distance: 104.2
click at [718, 289] on img at bounding box center [590, 416] width 981 height 981
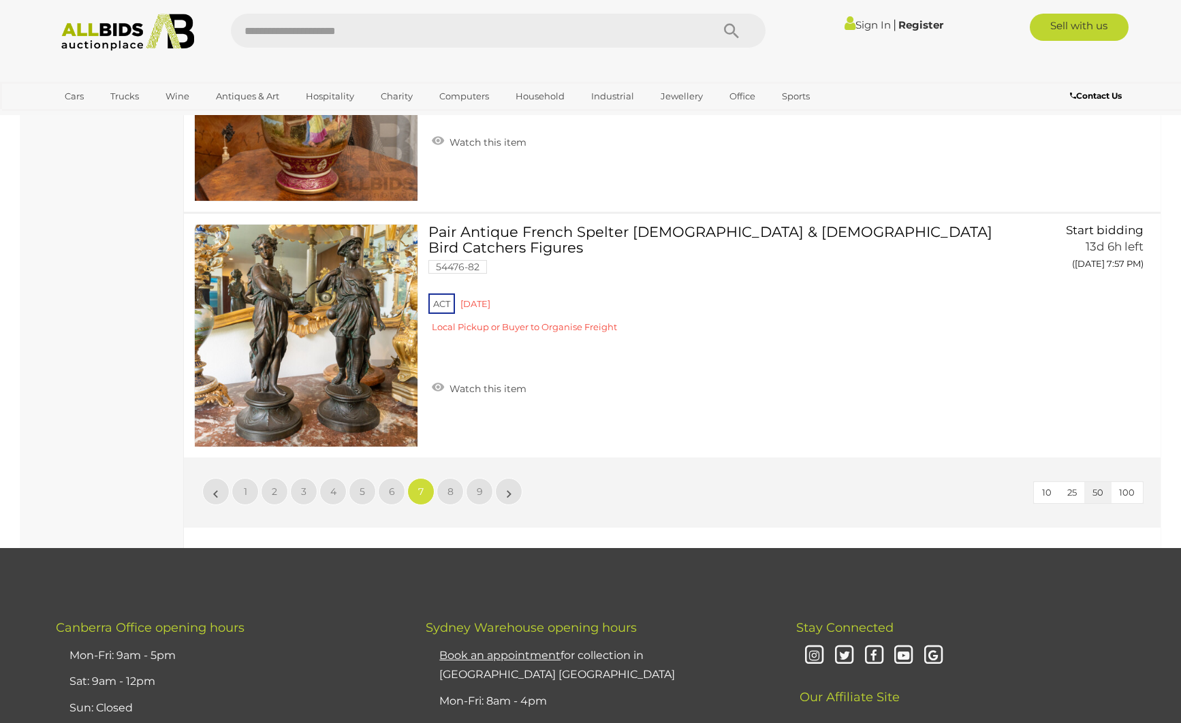
scroll to position [12061, 0]
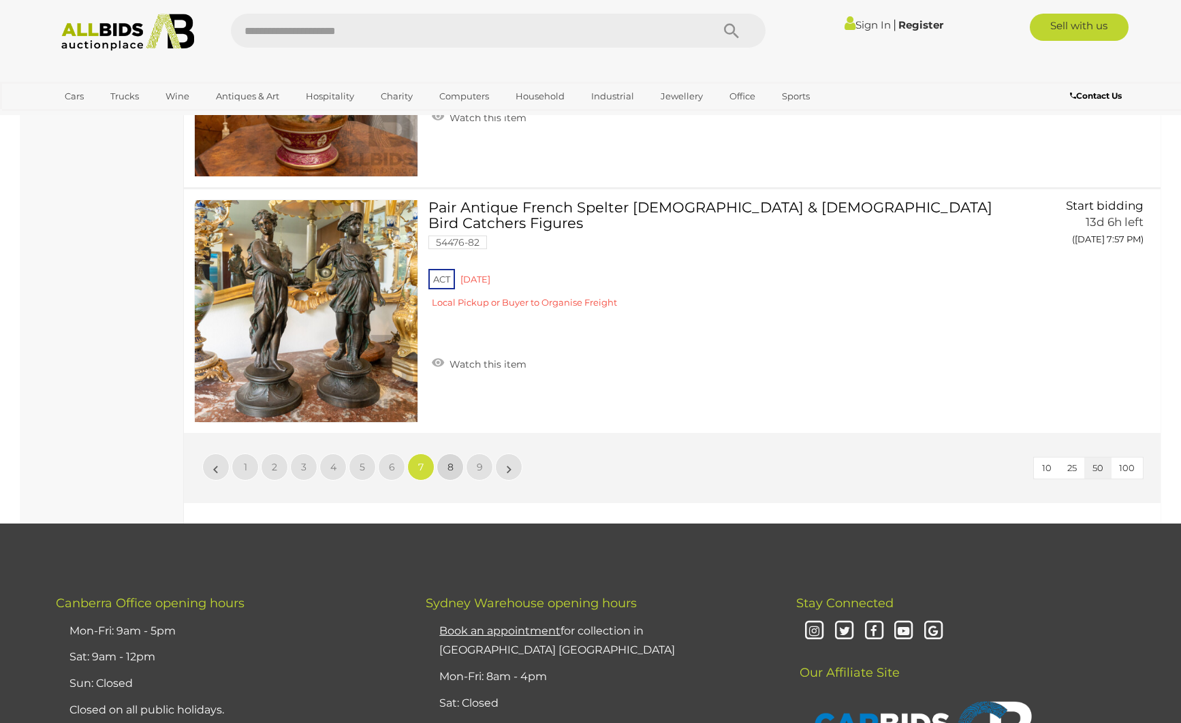
click at [452, 469] on span "8" at bounding box center [450, 467] width 6 height 12
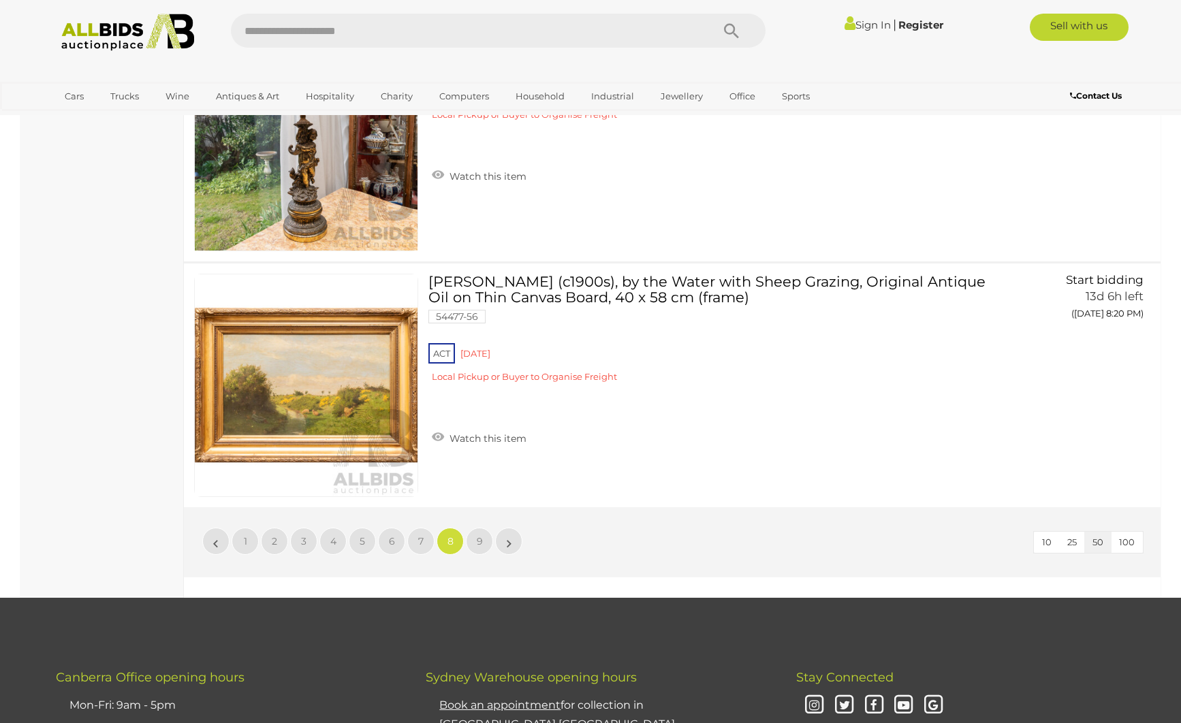
scroll to position [12011, 0]
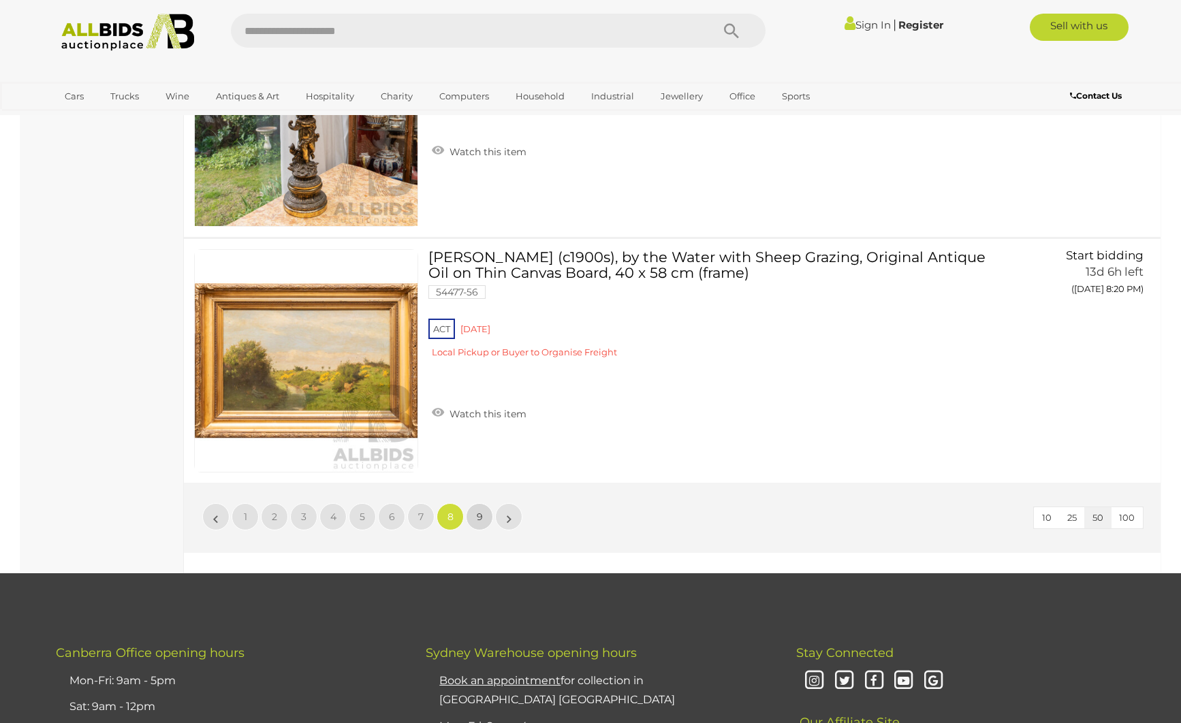
click at [479, 511] on span "9" at bounding box center [480, 517] width 6 height 12
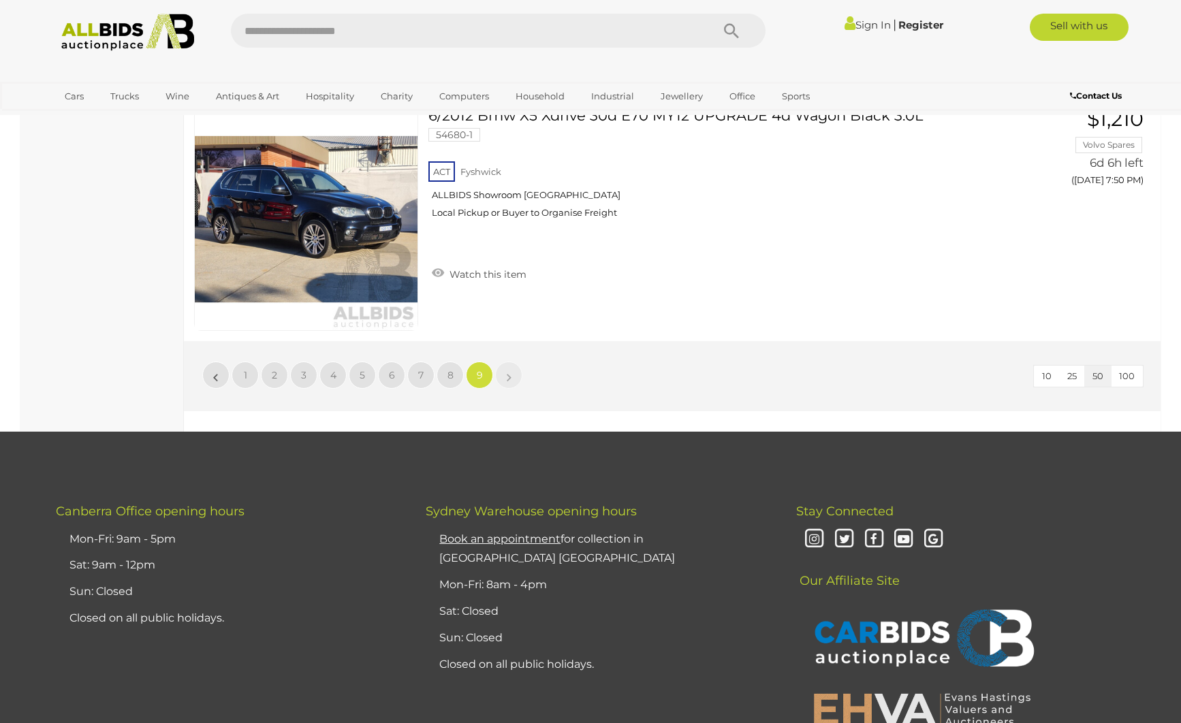
scroll to position [7730, 0]
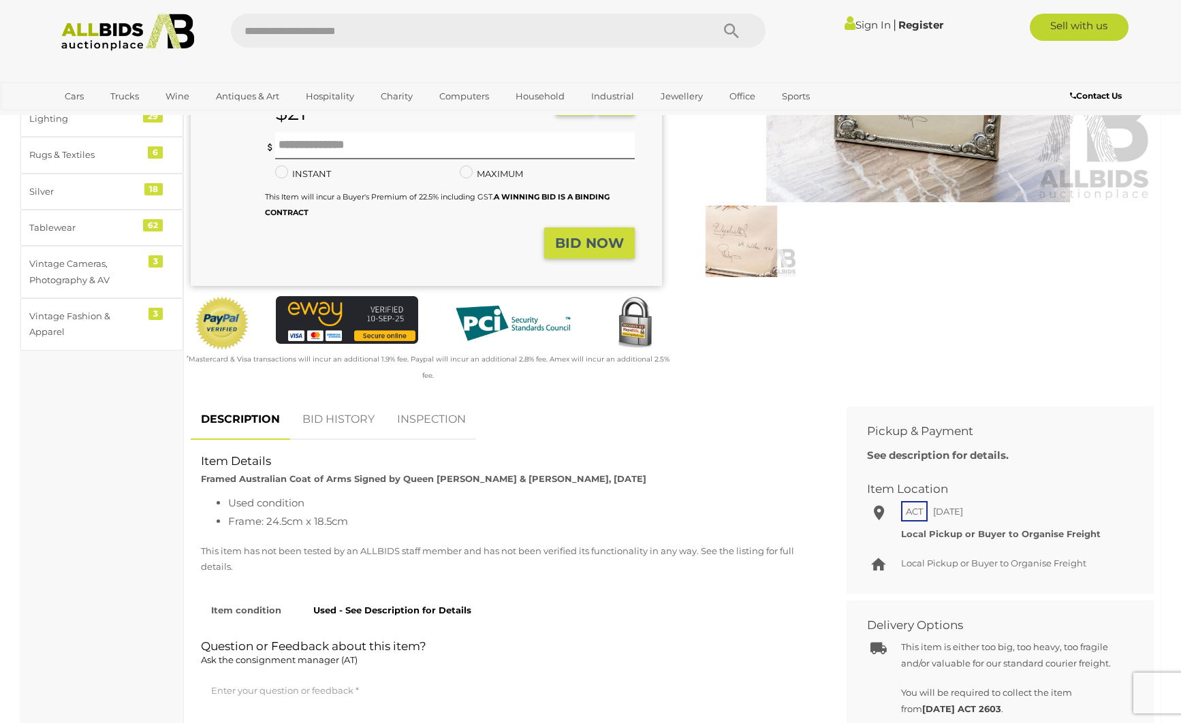
scroll to position [274, 0]
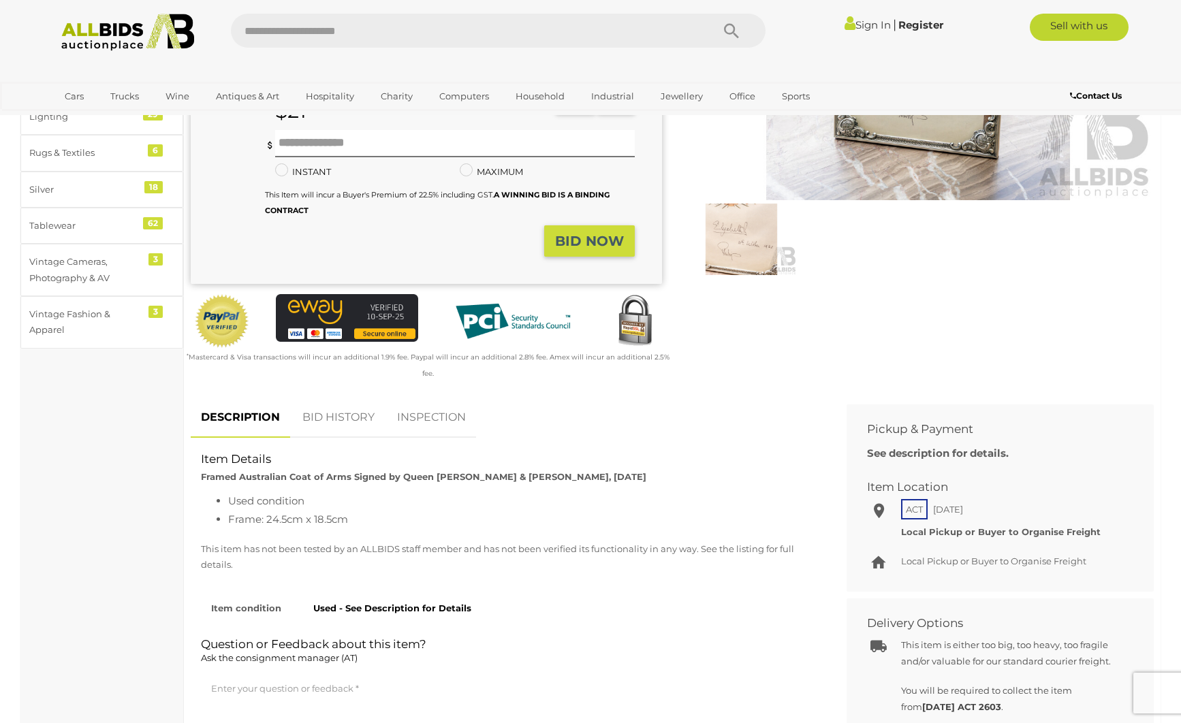
click at [422, 398] on link "INSPECTION" at bounding box center [431, 418] width 89 height 40
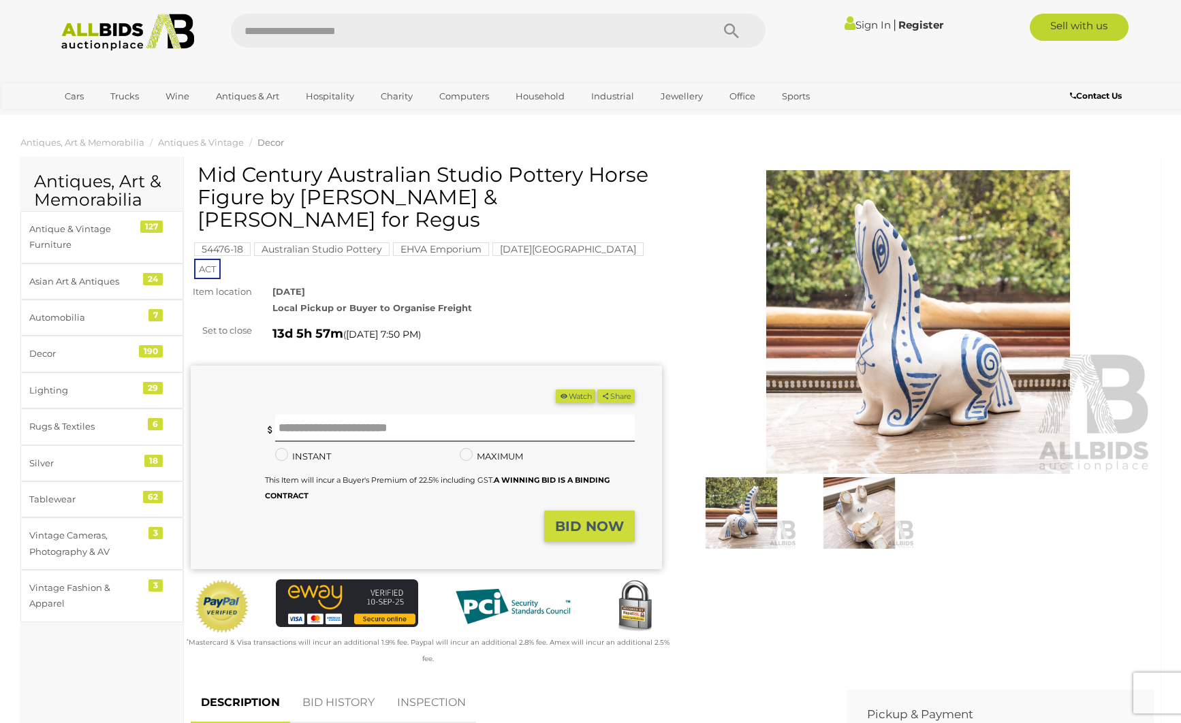
click at [847, 517] on img at bounding box center [859, 513] width 111 height 72
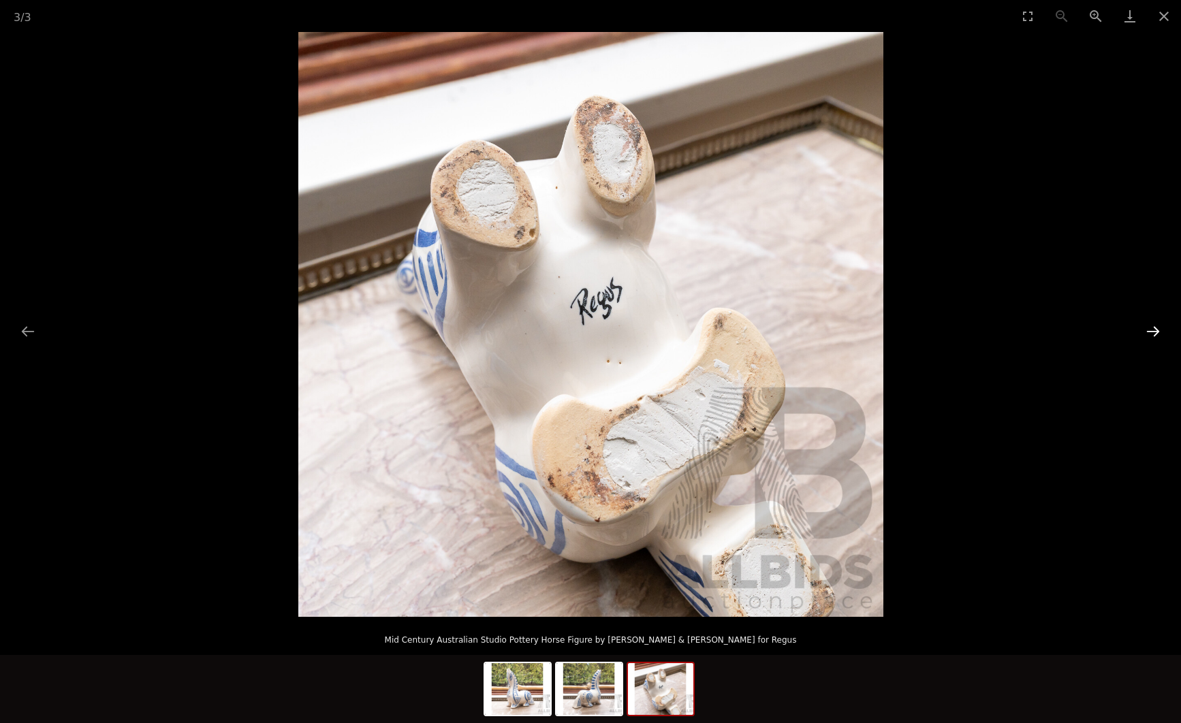
click at [1149, 331] on button "Next slide" at bounding box center [1153, 331] width 29 height 27
